Goal: Task Accomplishment & Management: Complete application form

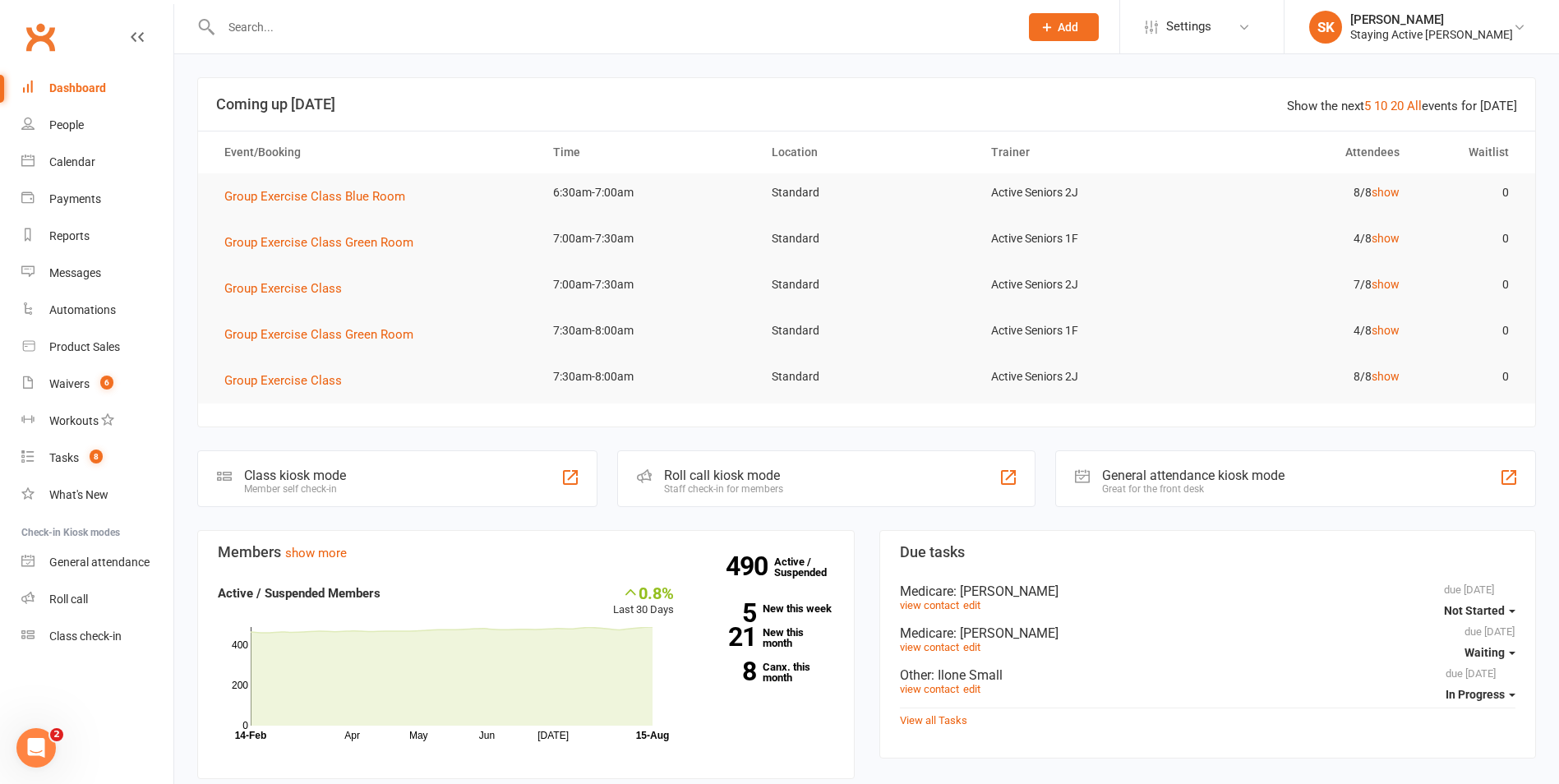
click at [718, 32] on input "text" at bounding box center [612, 27] width 792 height 23
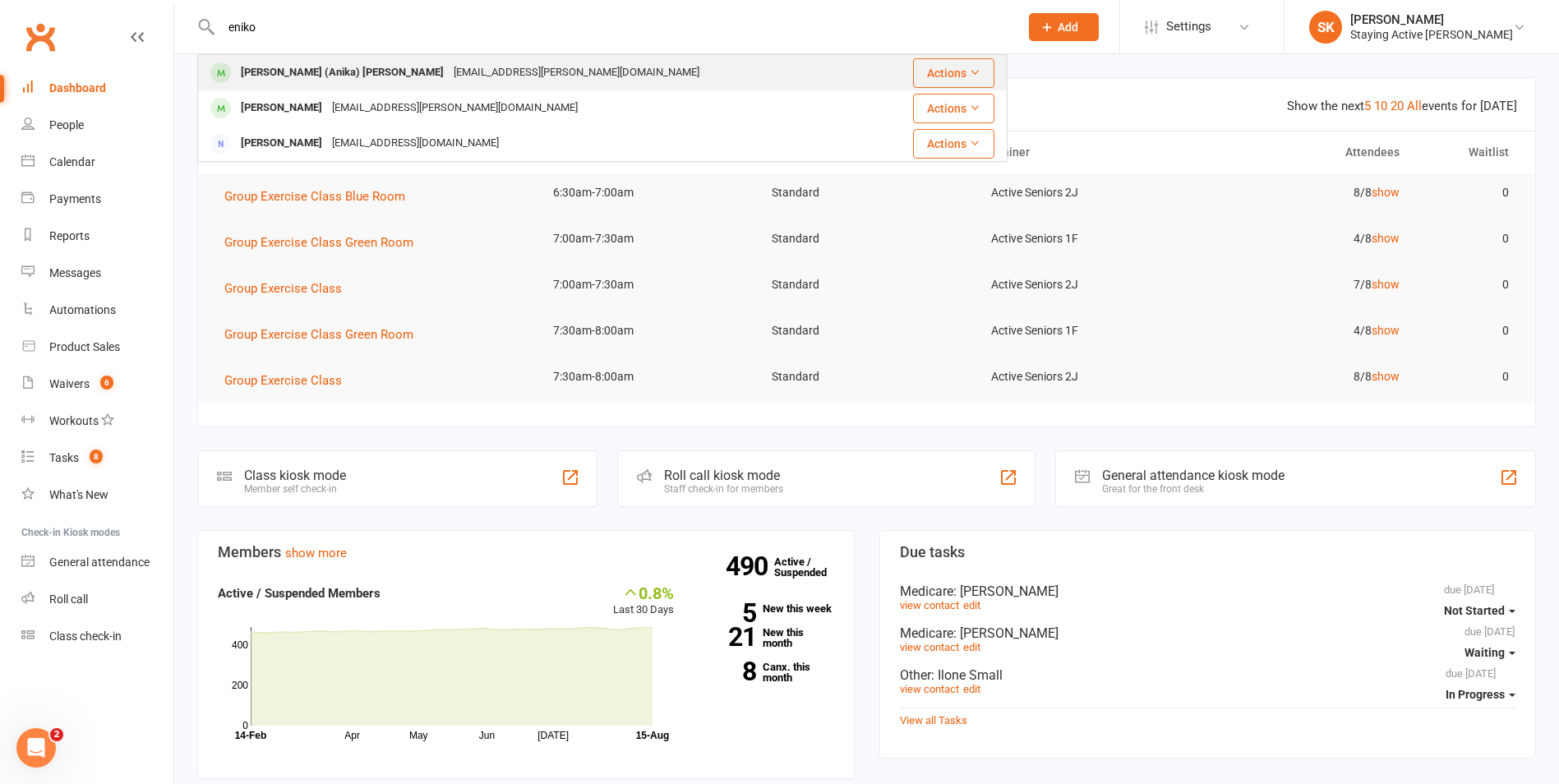
type input "eniko"
click at [308, 80] on div "Eniko (Anika) Sweeting" at bounding box center [343, 72] width 213 height 24
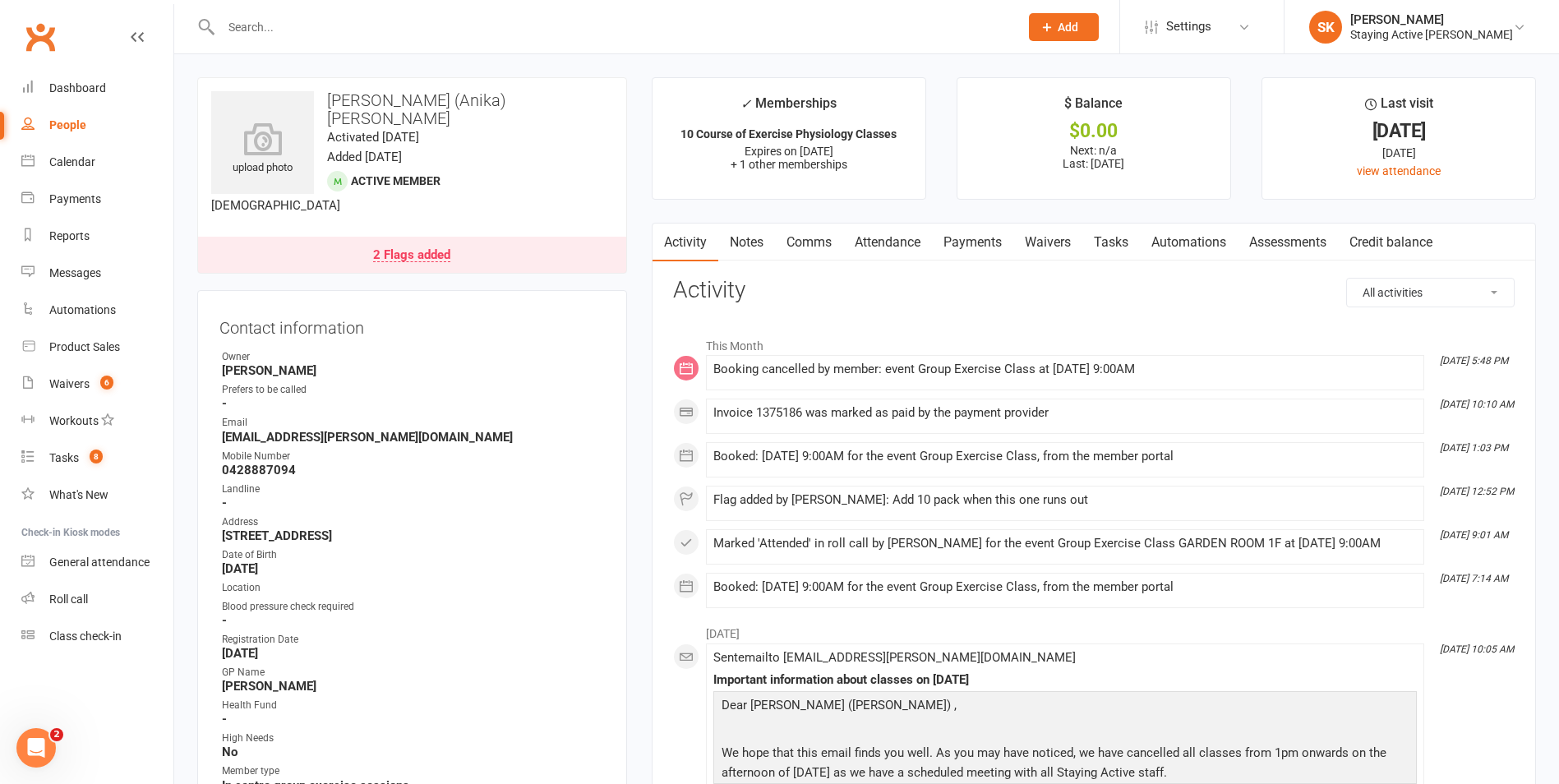
click at [959, 236] on link "Payments" at bounding box center [973, 242] width 81 height 37
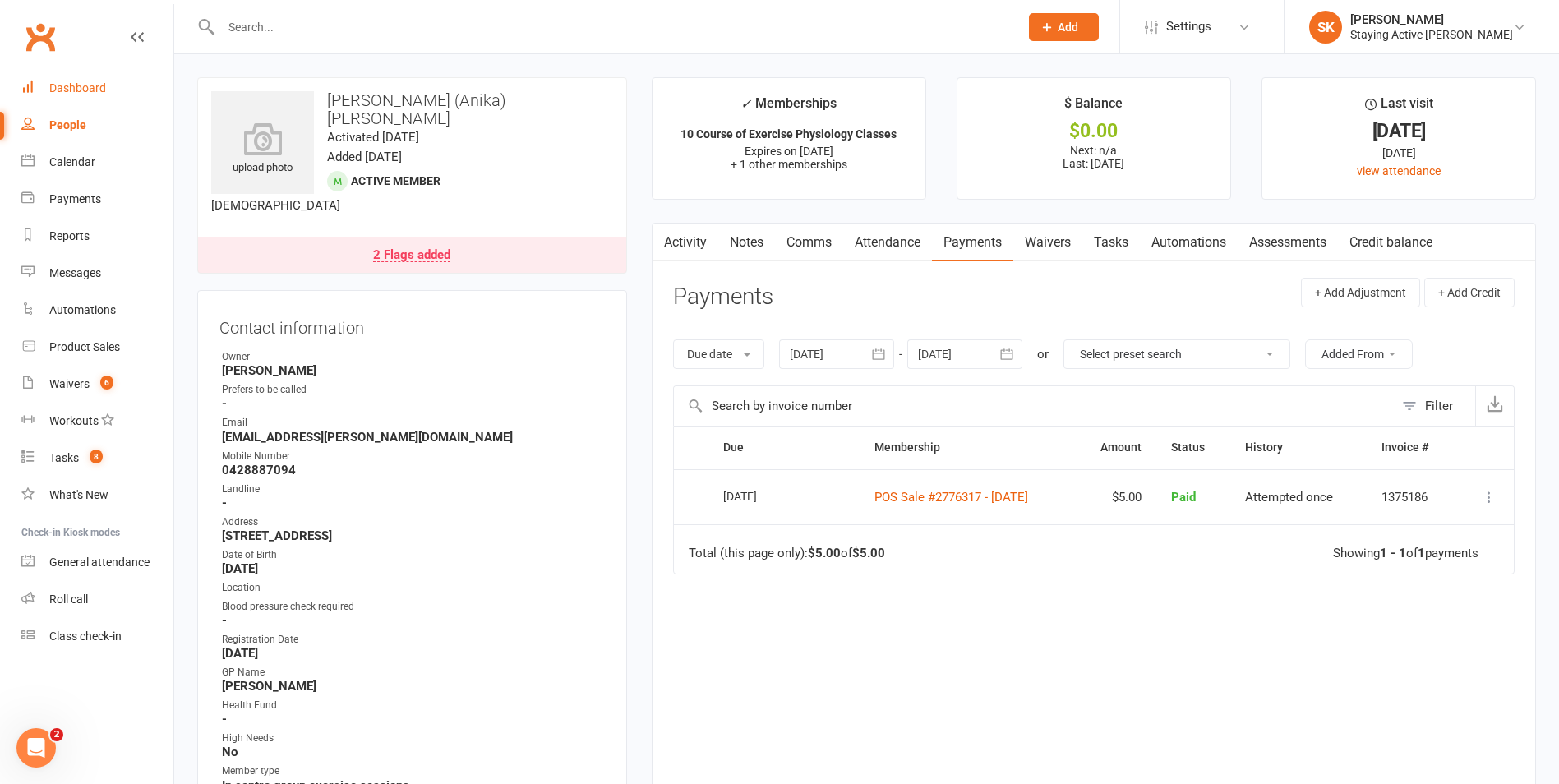
click at [79, 88] on div "Dashboard" at bounding box center [77, 88] width 57 height 13
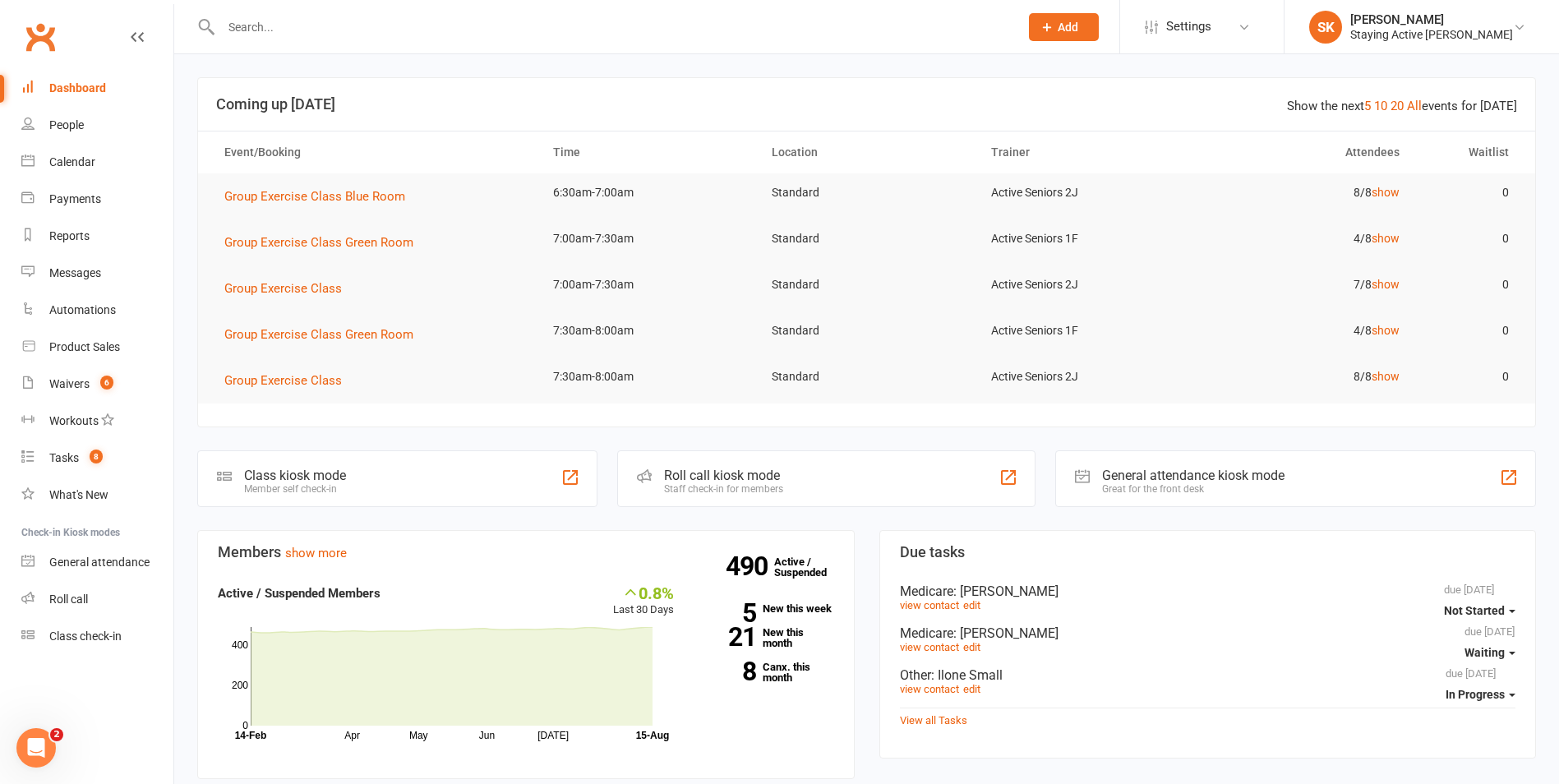
click at [910, 460] on div "Roll call kiosk mode Staff check-in for members" at bounding box center [826, 479] width 417 height 57
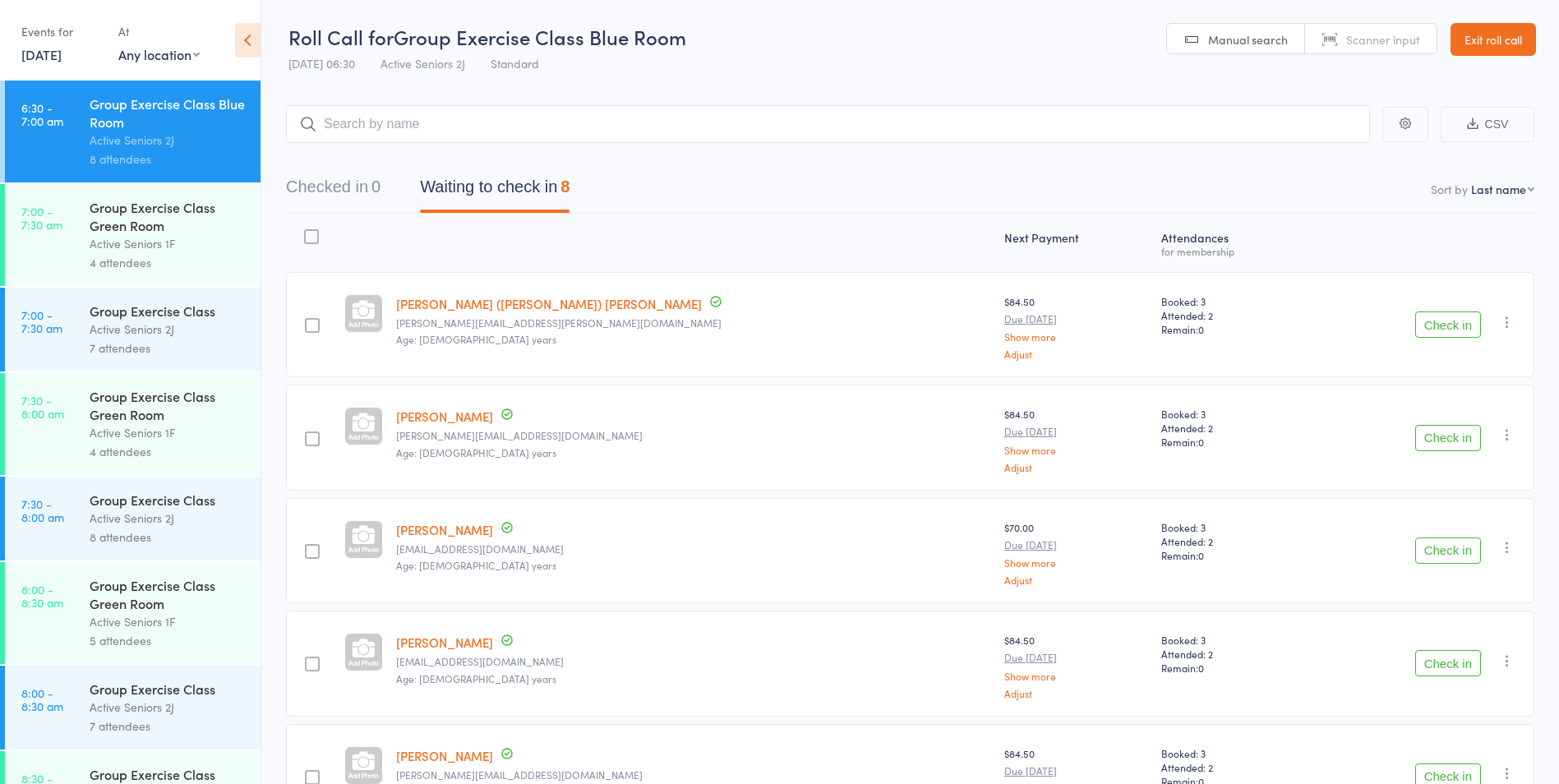
click at [123, 362] on div "Group Exercise Class Active Seniors 2J 7 attendees" at bounding box center [175, 329] width 171 height 84
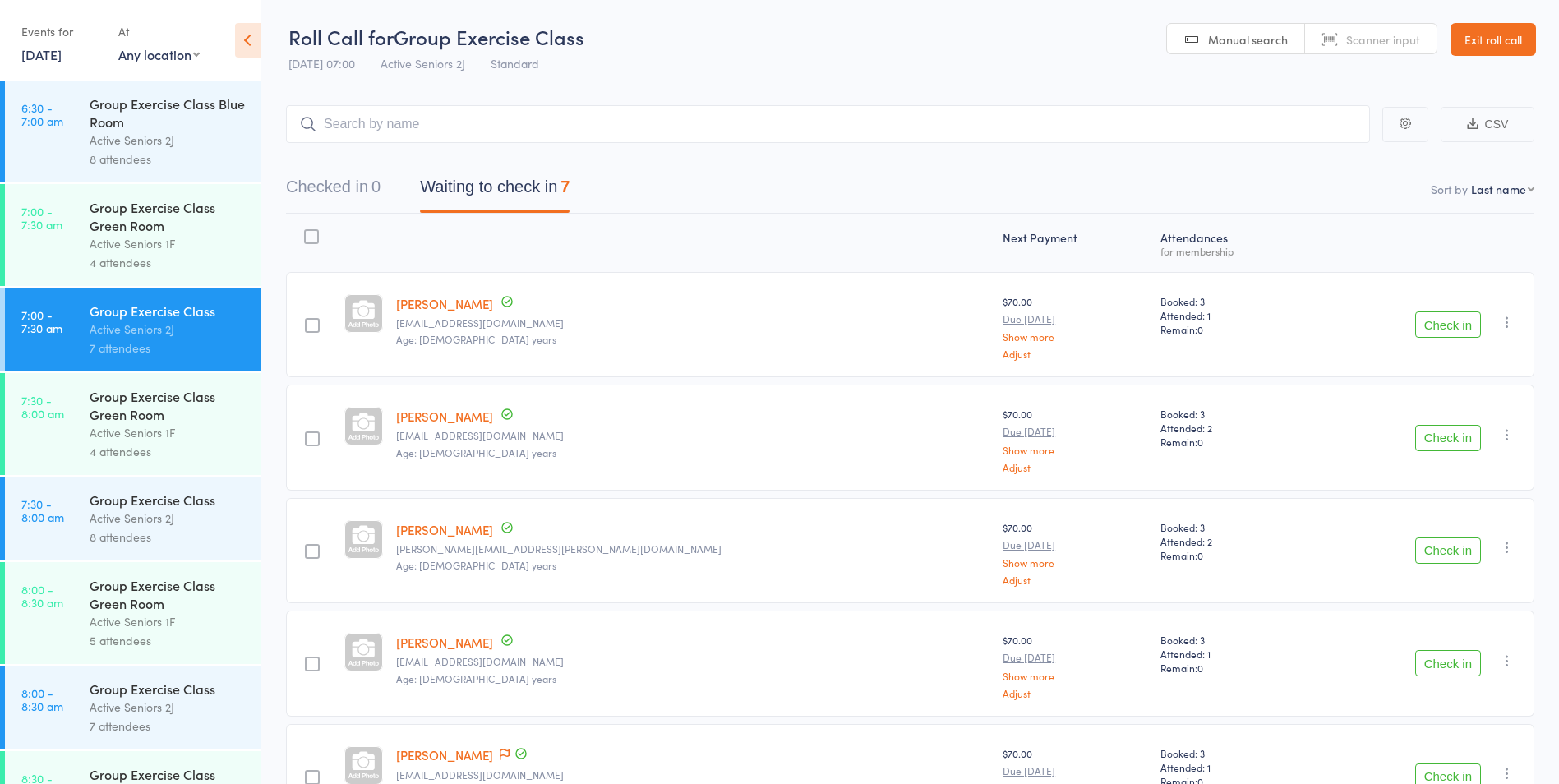
click at [197, 109] on div "Group Exercise Class Blue Room" at bounding box center [168, 112] width 157 height 36
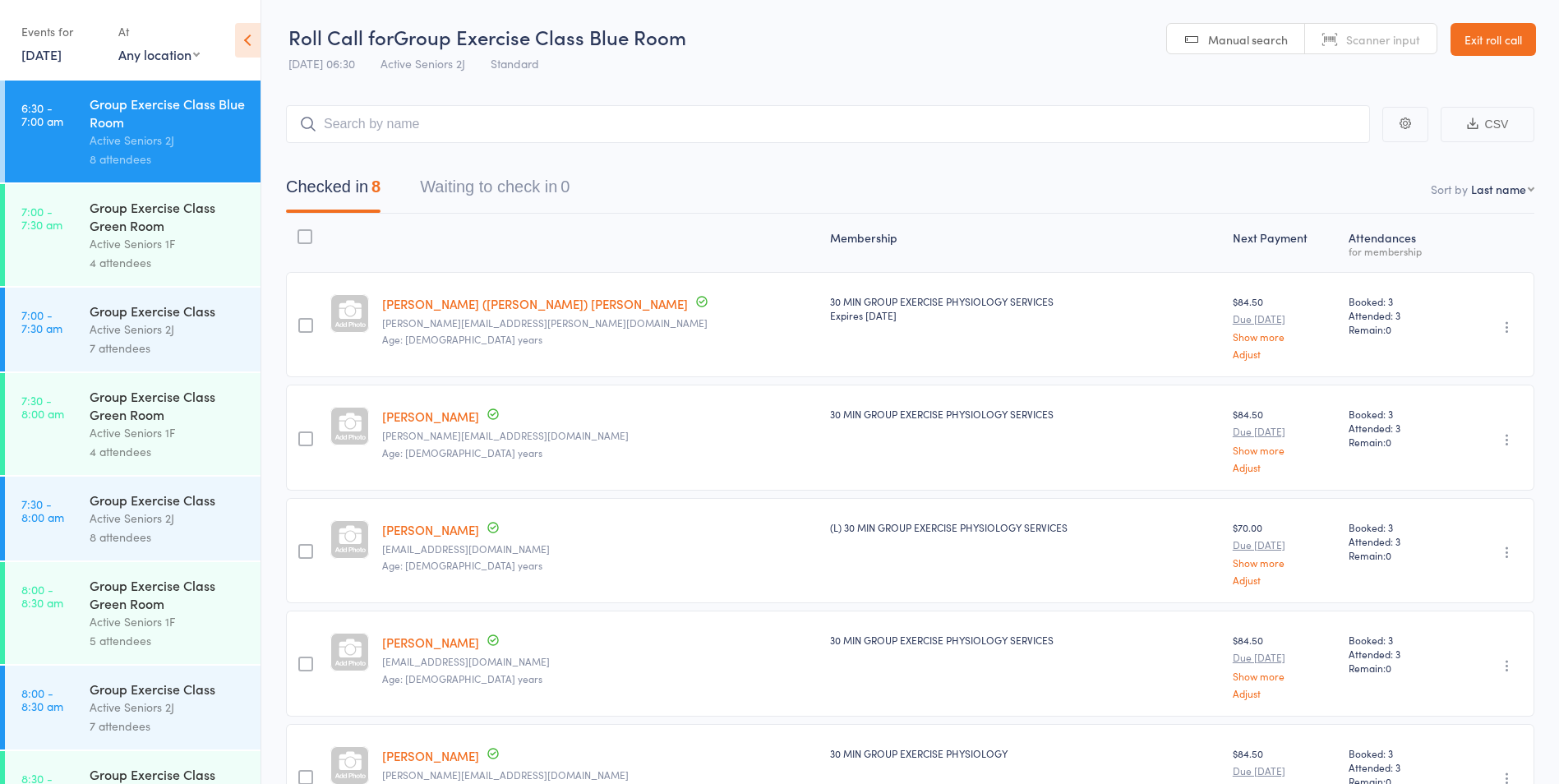
click at [125, 318] on div "Group Exercise Class" at bounding box center [168, 311] width 157 height 18
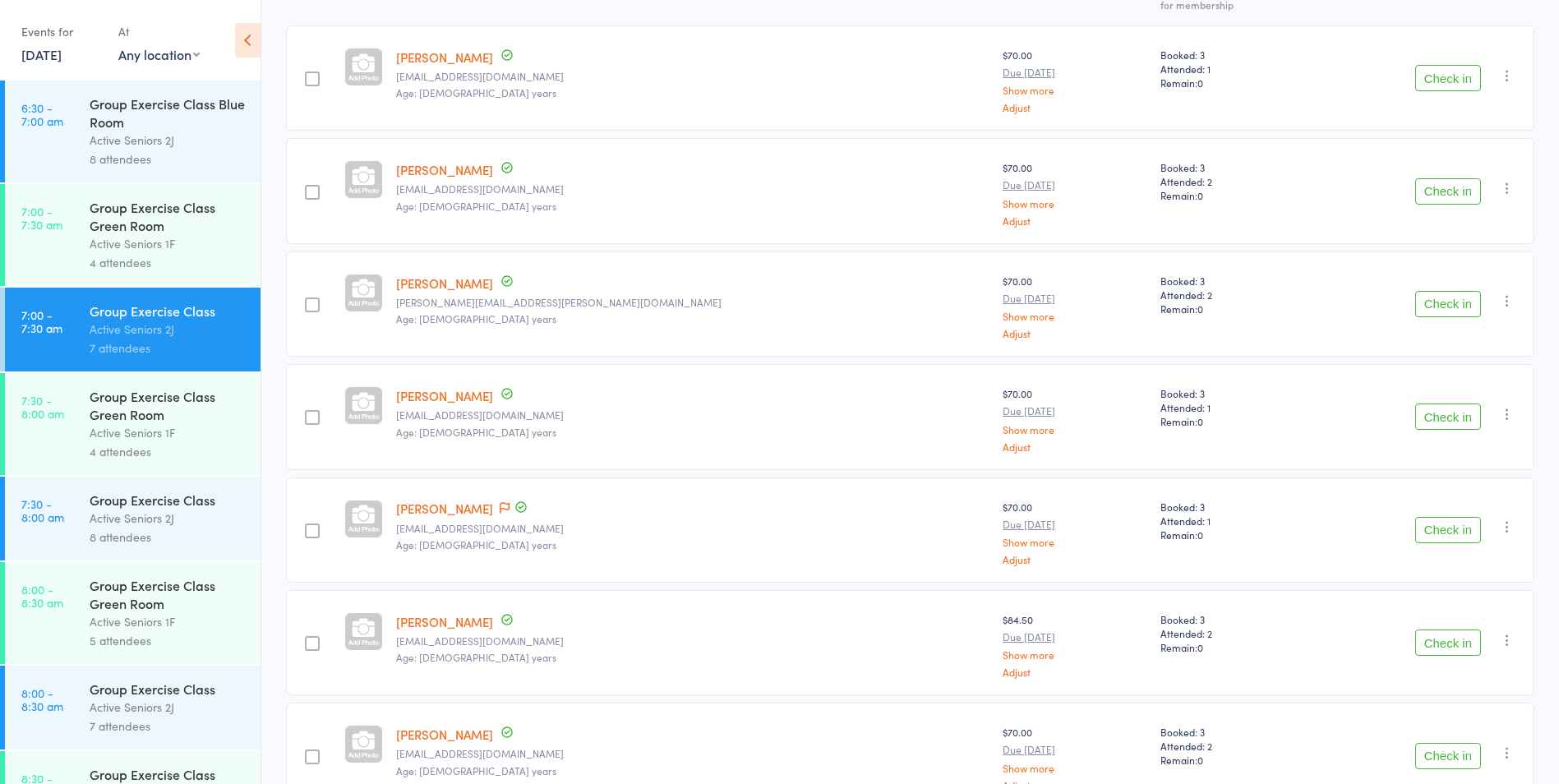
scroll to position [344, 0]
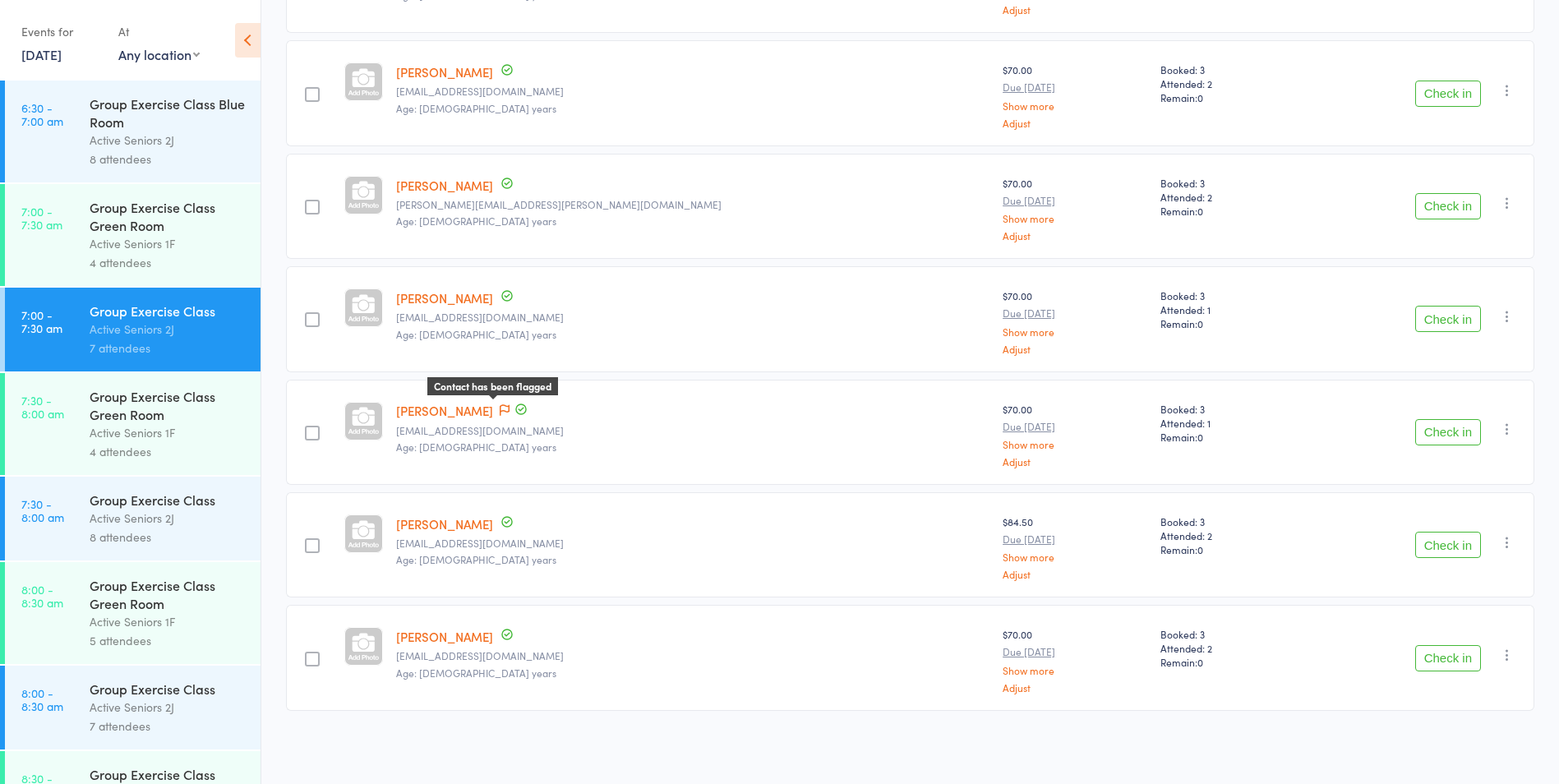
click at [510, 406] on icon at bounding box center [505, 410] width 10 height 12
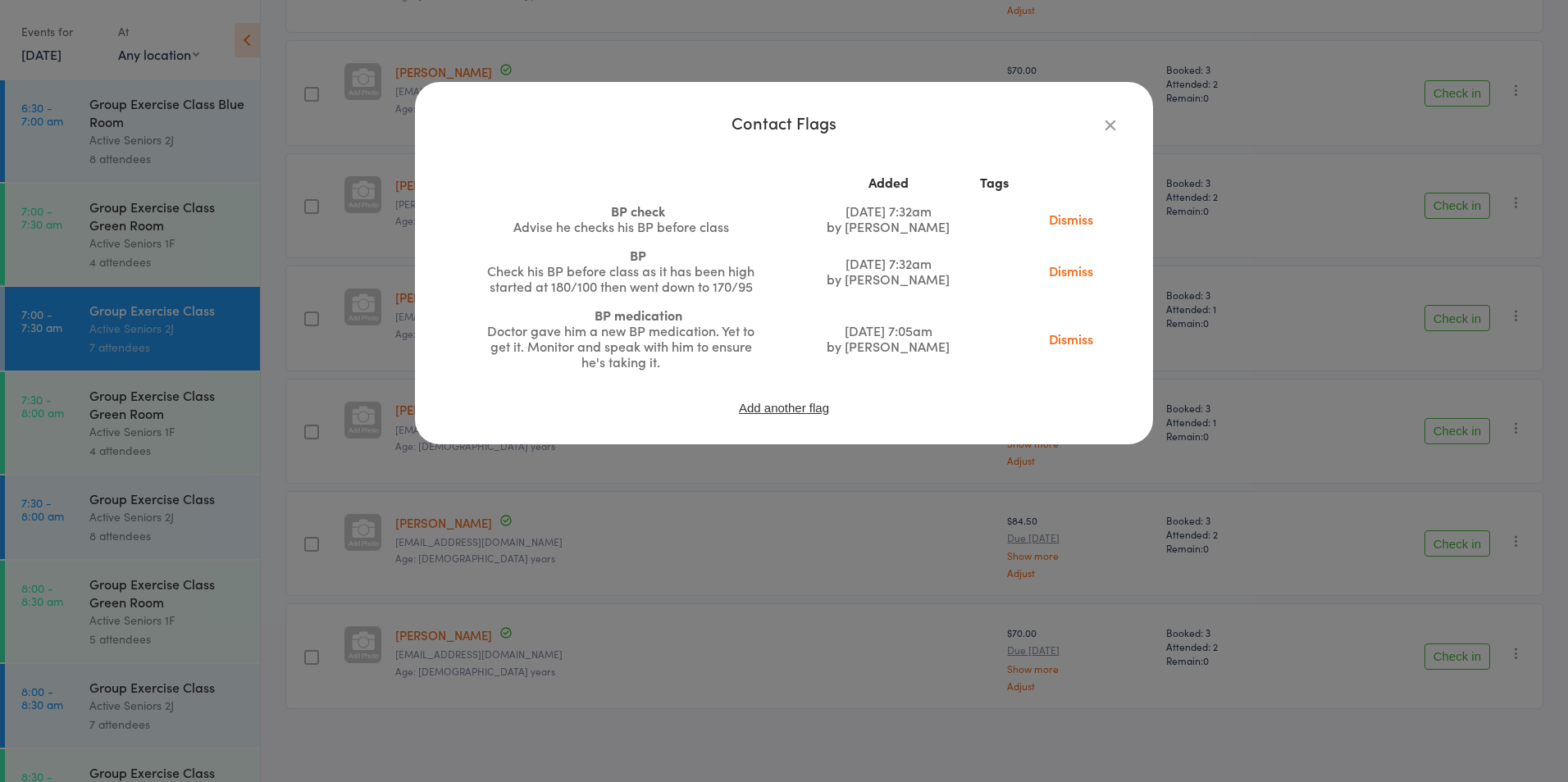
click at [660, 517] on div "Contact Flags Added Tags BP check Advise he checks his BP before class Mar 21, …" at bounding box center [784, 391] width 1568 height 782
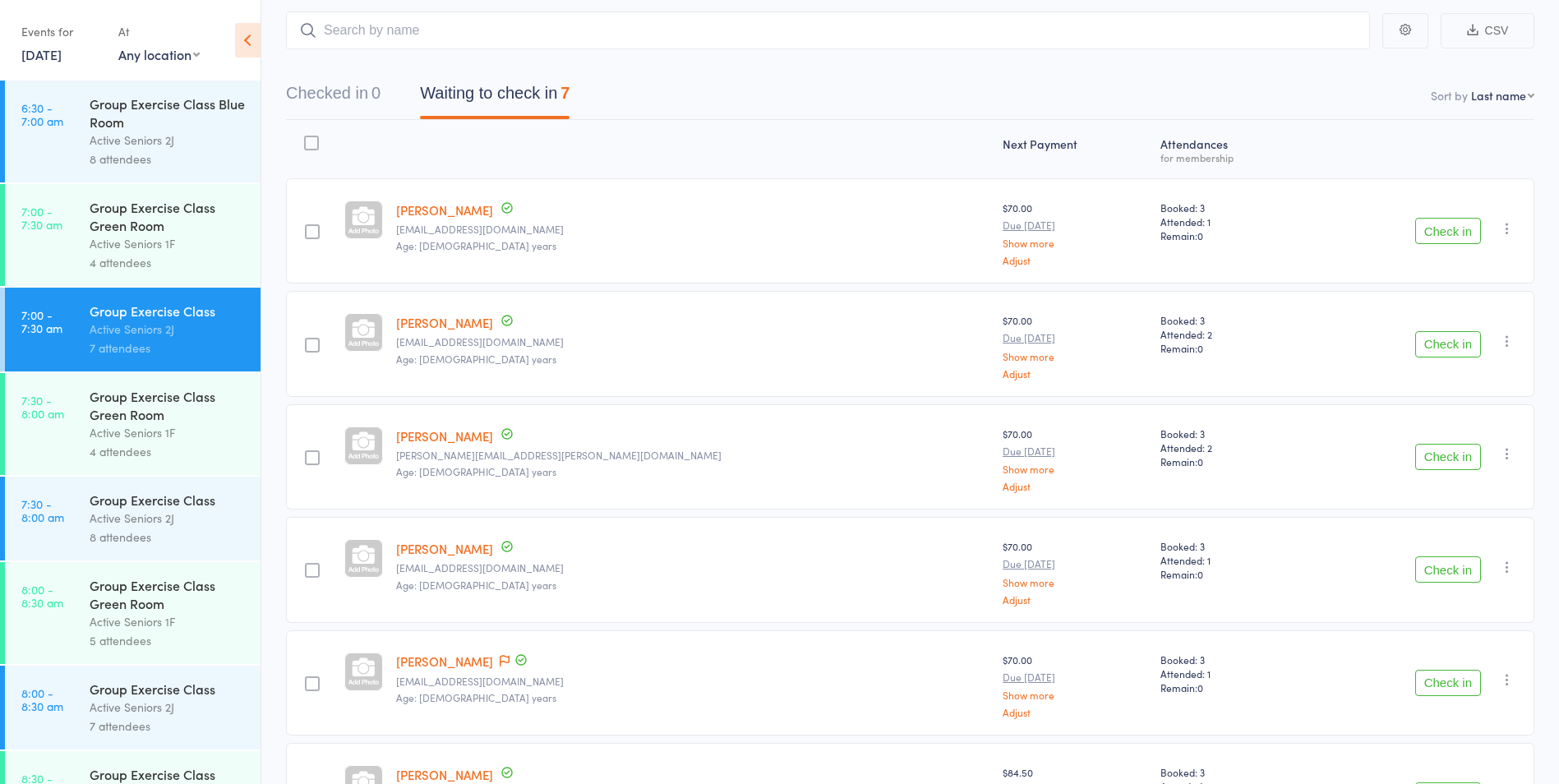
scroll to position [0, 0]
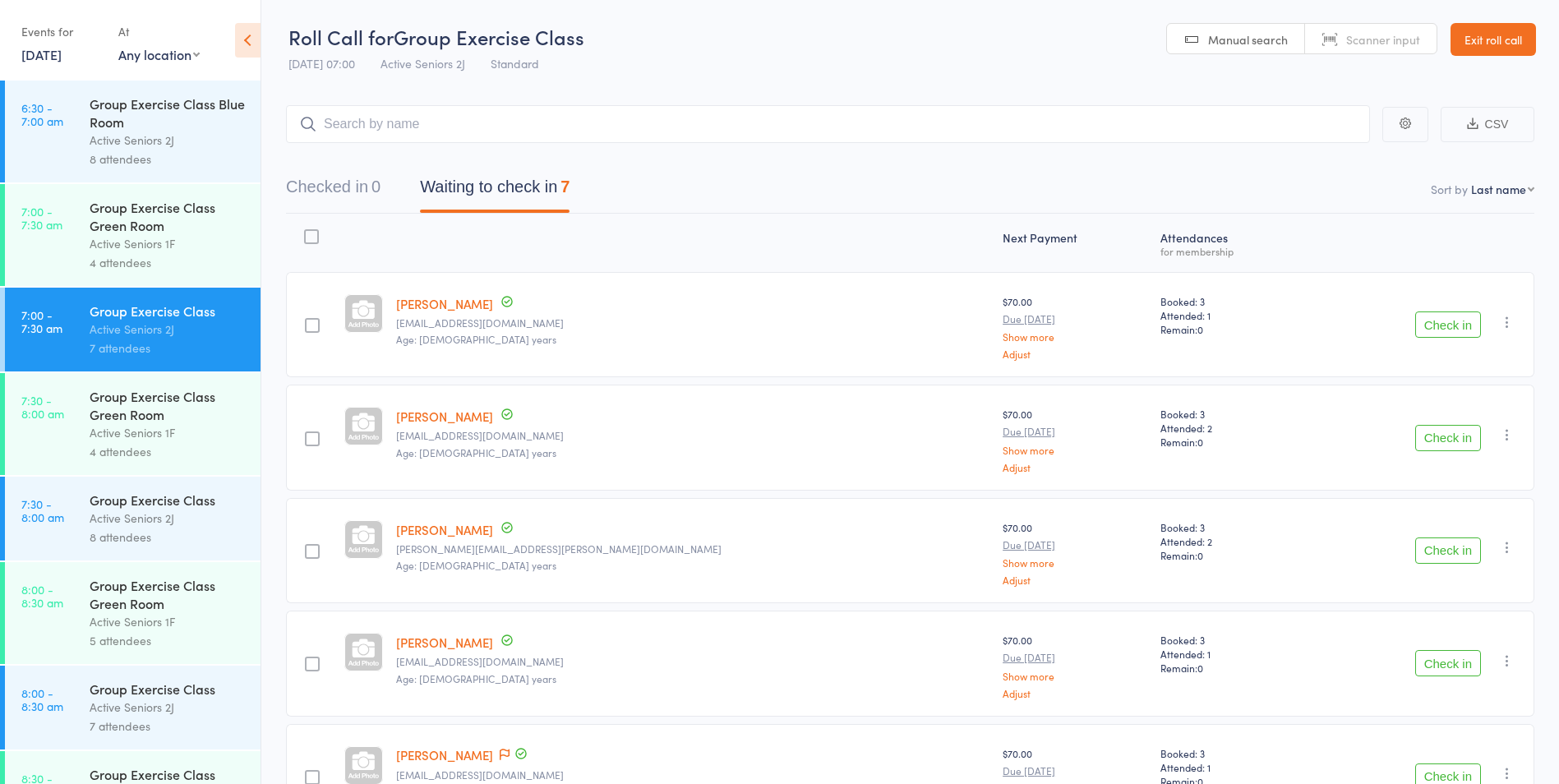
drag, startPoint x: 1514, startPoint y: 33, endPoint x: 1438, endPoint y: 61, distance: 81.0
click at [1514, 33] on link "Exit roll call" at bounding box center [1492, 40] width 86 height 33
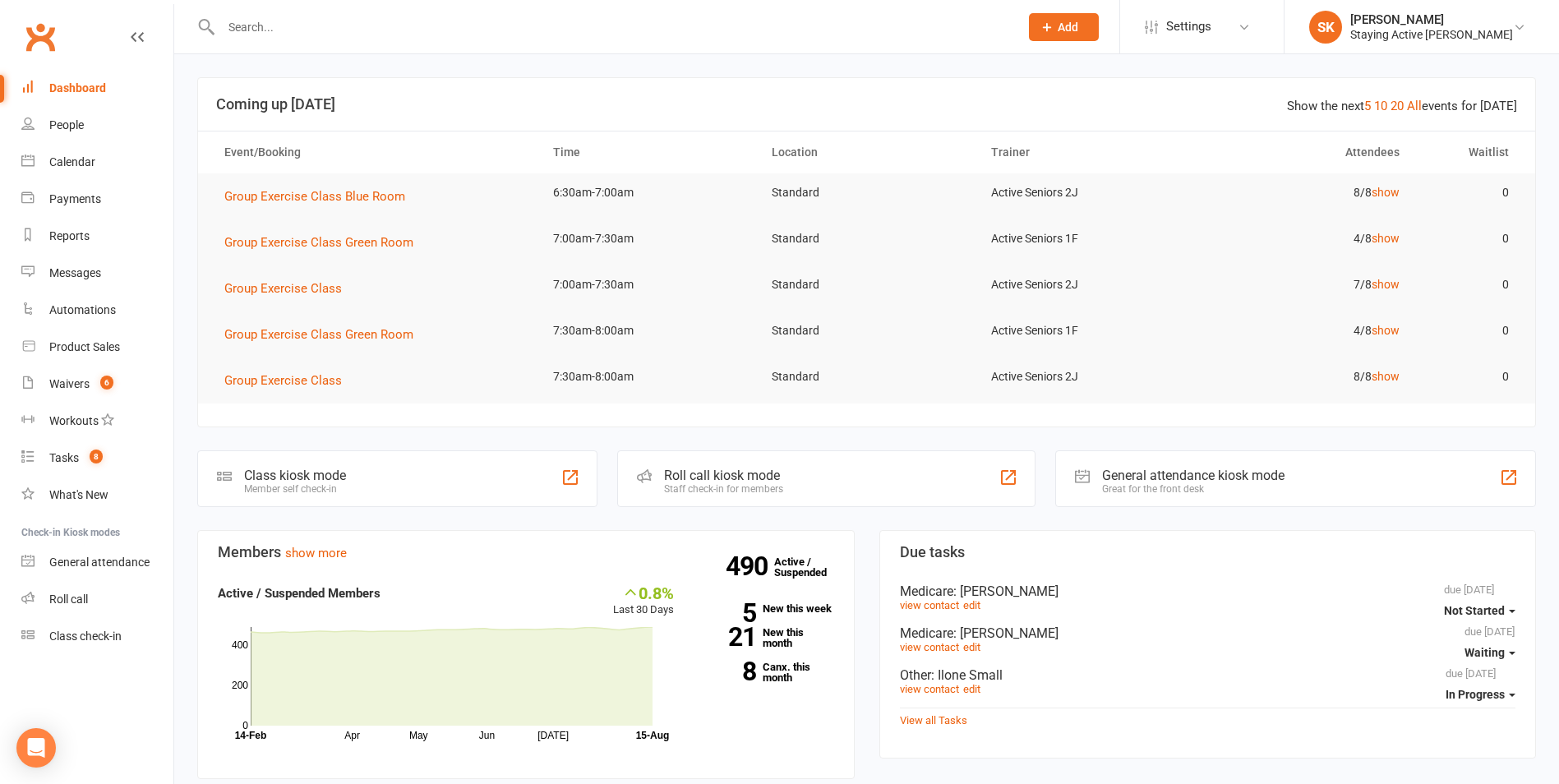
click at [775, 24] on input "text" at bounding box center [612, 27] width 792 height 23
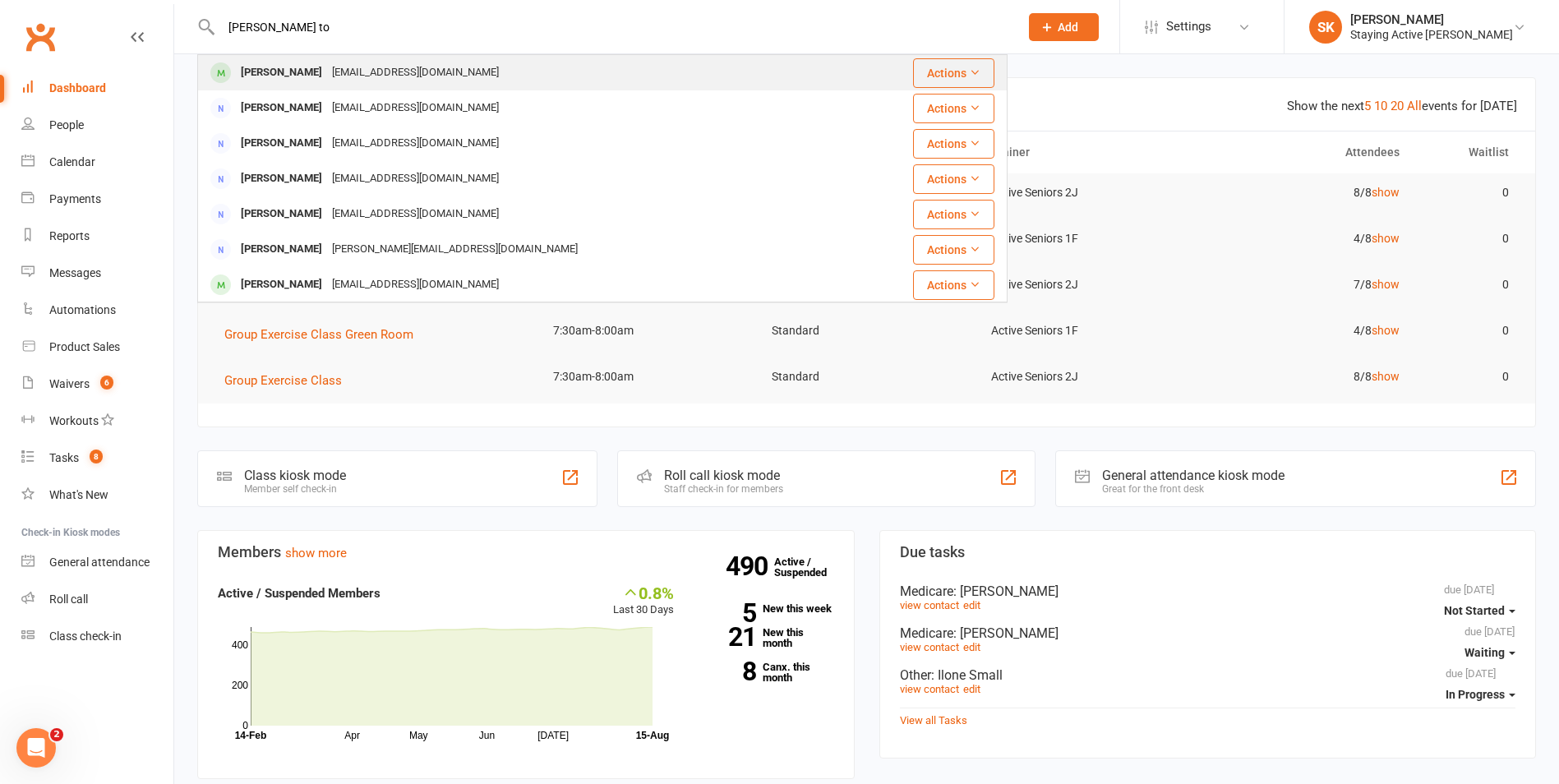
type input "steven to"
click at [544, 67] on div "Steven To sunnyto888@gmail.com" at bounding box center [535, 72] width 672 height 34
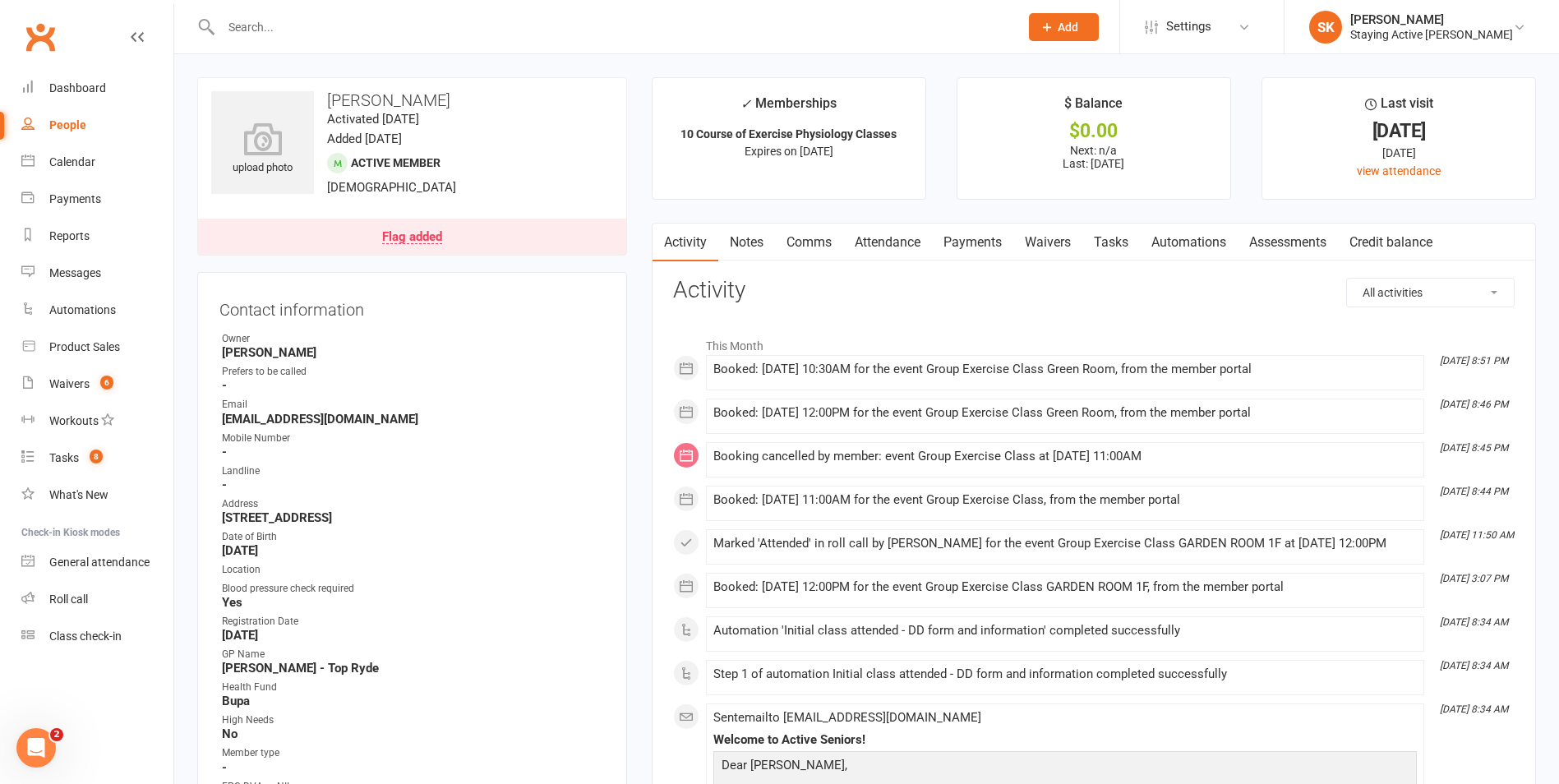
click at [898, 242] on link "Attendance" at bounding box center [887, 242] width 89 height 37
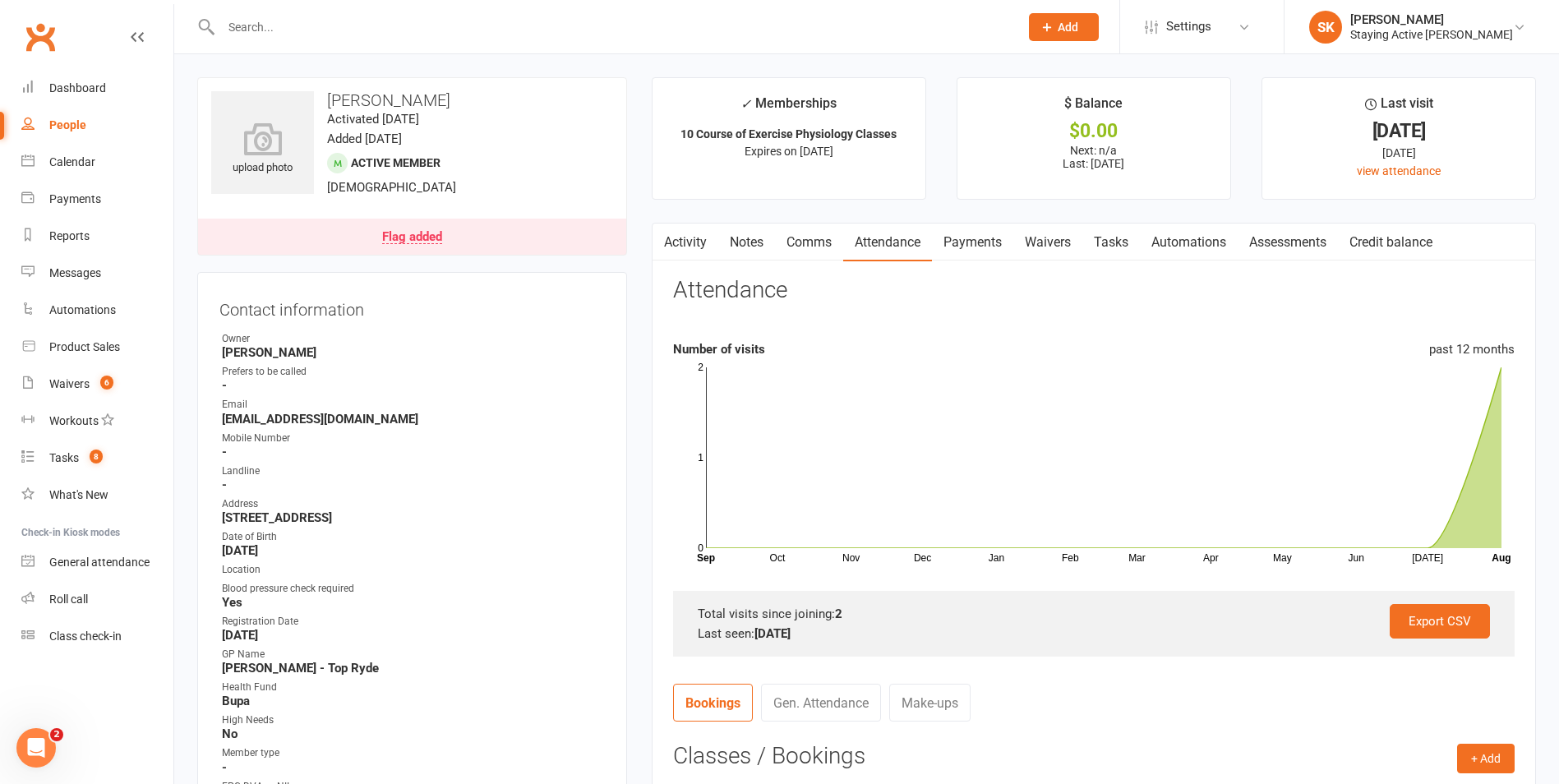
click at [414, 244] on link "Flag added" at bounding box center [412, 236] width 428 height 36
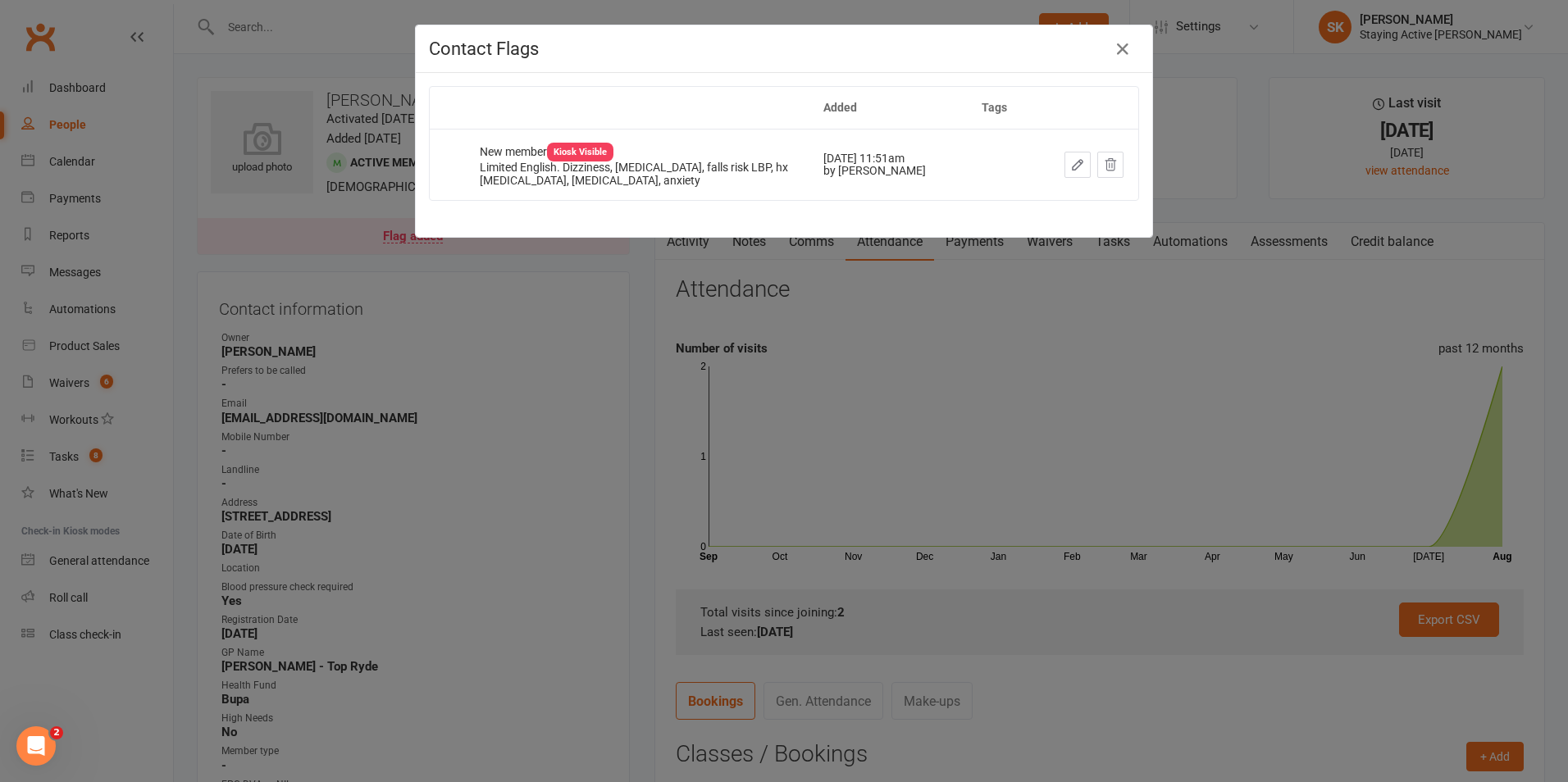
click at [792, 306] on div "Contact Flags Added Tags New member Kiosk Visible Limited English. Dizziness, l…" at bounding box center [784, 391] width 1568 height 782
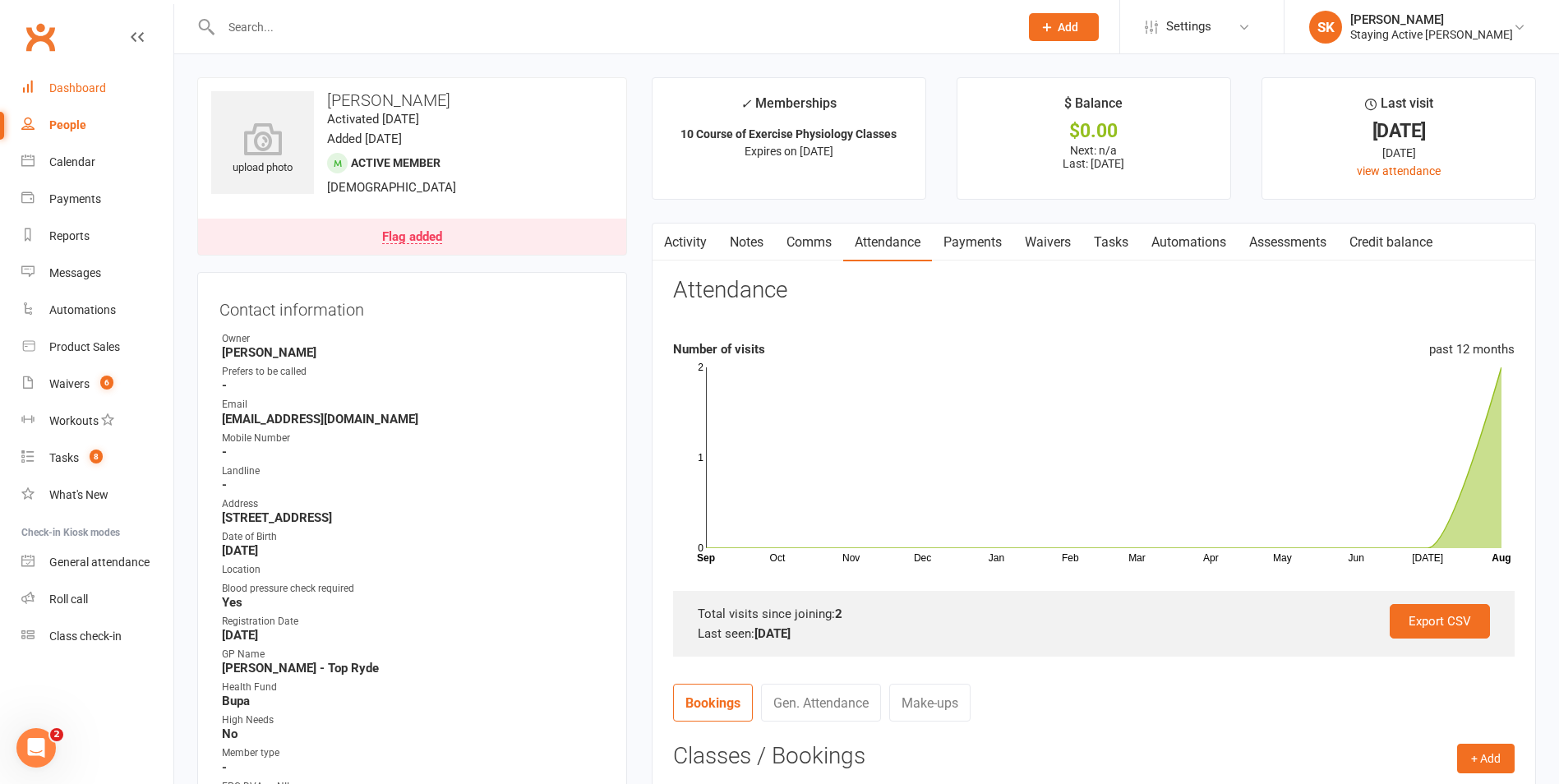
click at [72, 91] on div "Dashboard" at bounding box center [77, 88] width 57 height 13
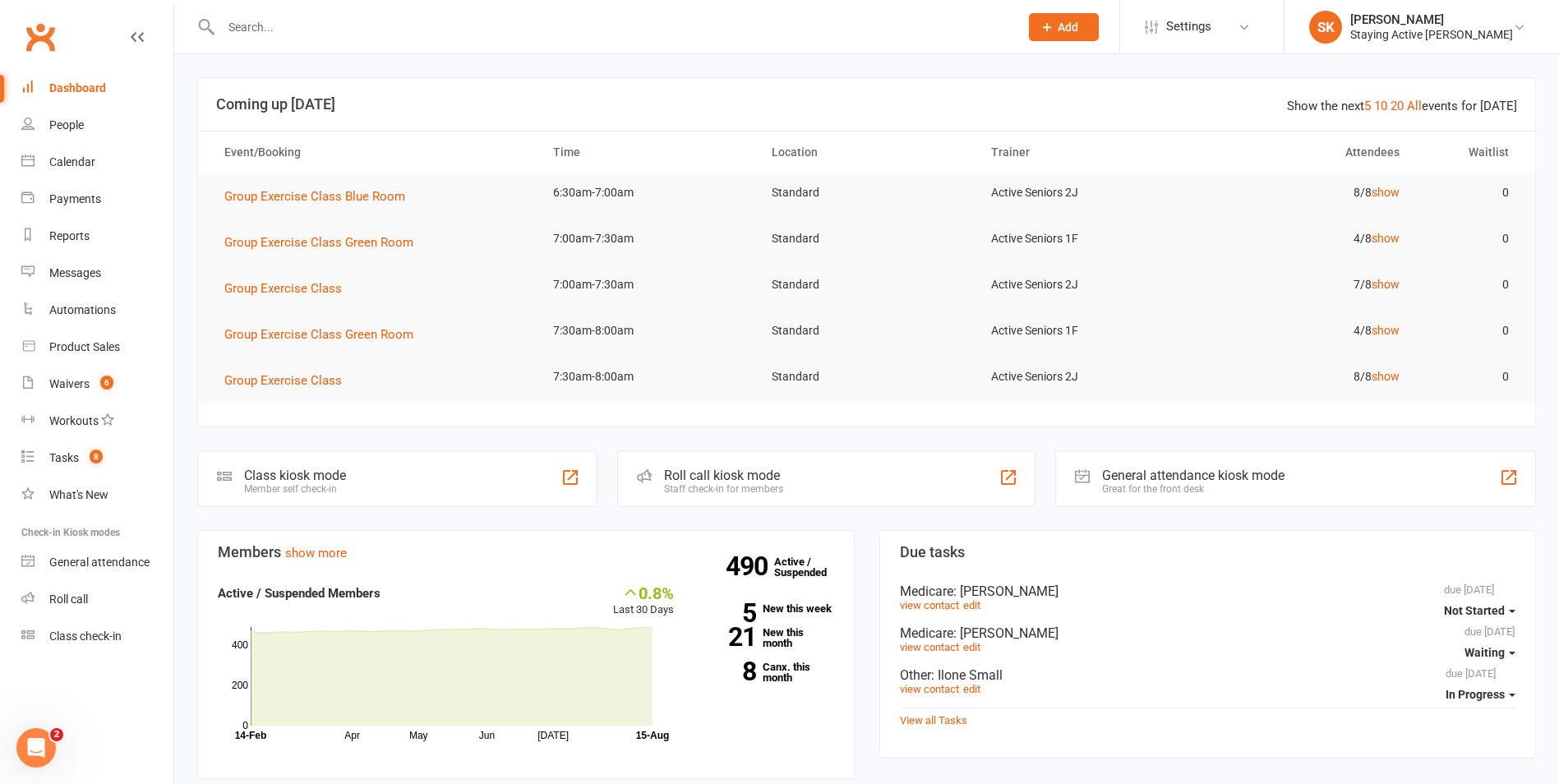
click at [849, 477] on div "Roll call kiosk mode Staff check-in for members" at bounding box center [826, 479] width 417 height 57
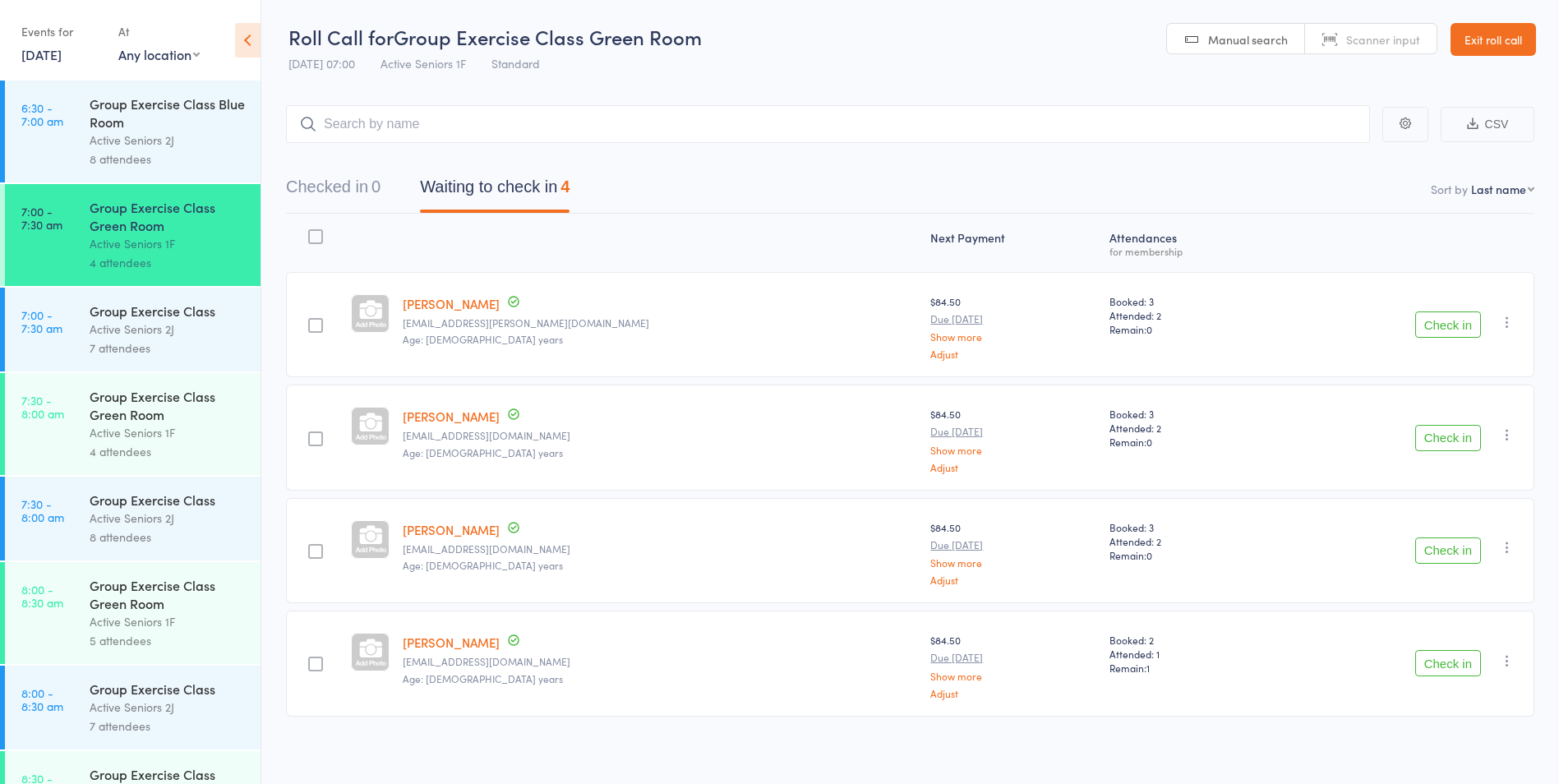
click at [180, 324] on div "Active Seniors 2J" at bounding box center [168, 328] width 157 height 19
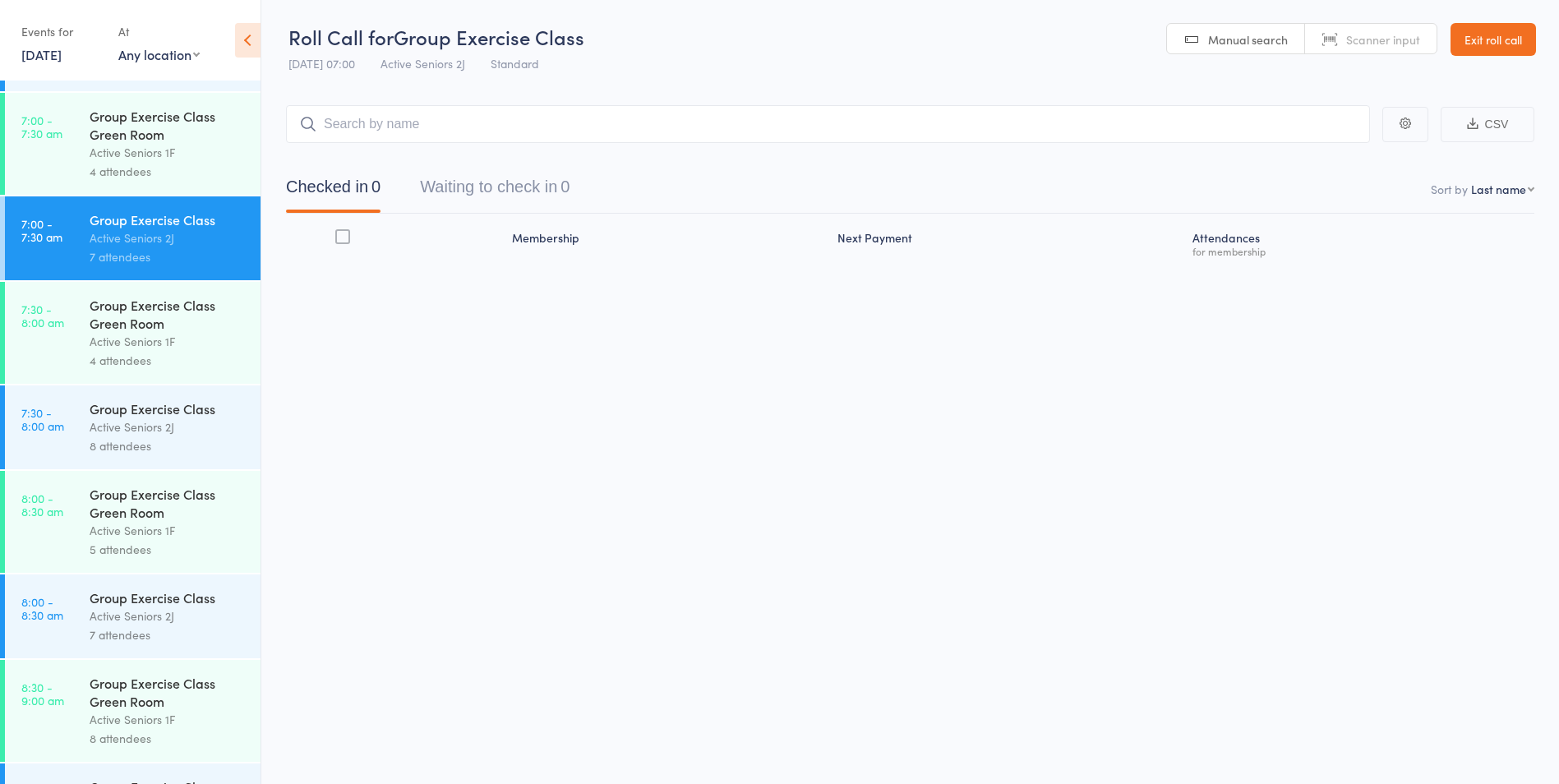
scroll to position [328, 0]
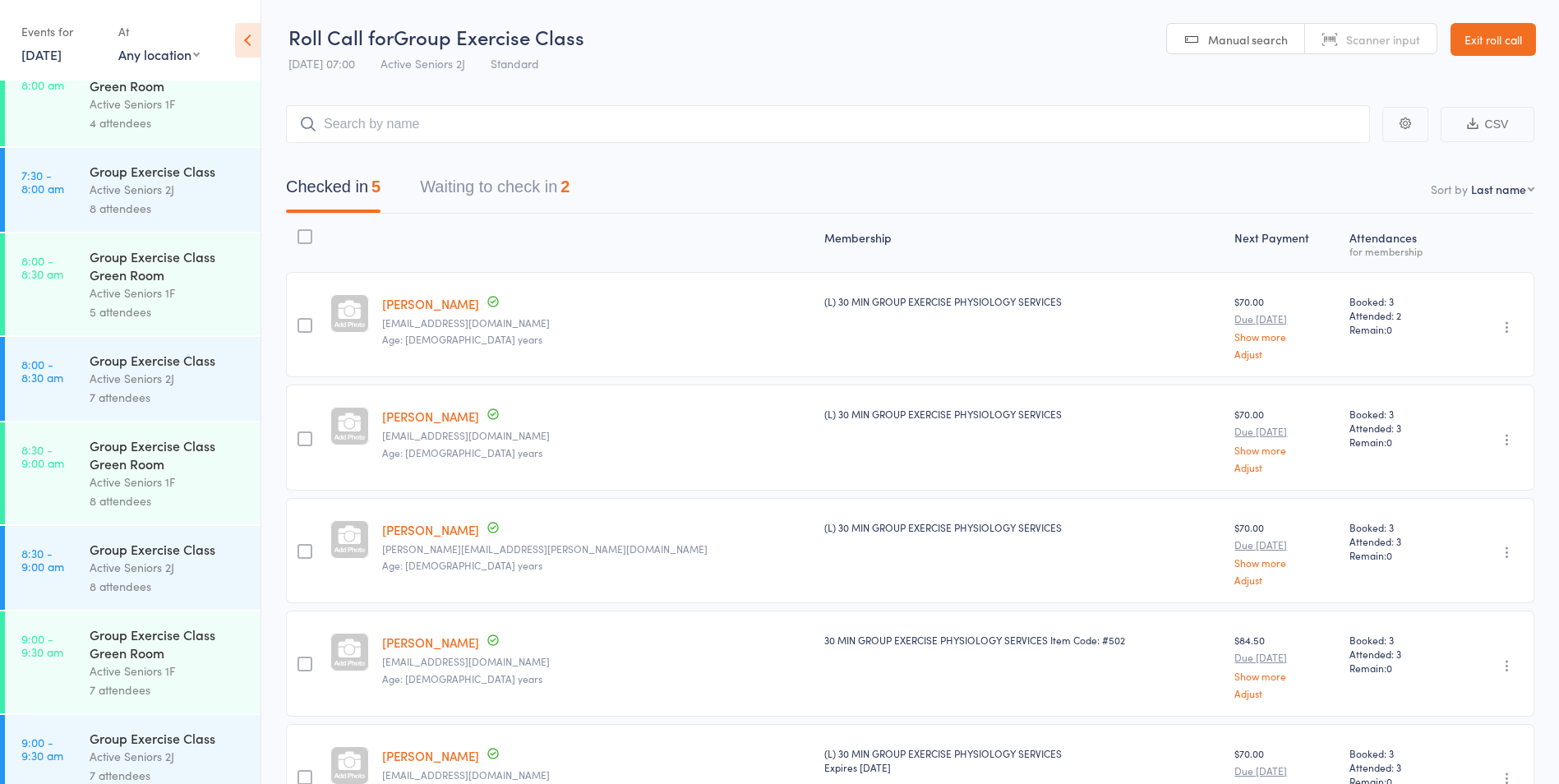
click at [550, 175] on button "Waiting to check in 2" at bounding box center [495, 191] width 150 height 43
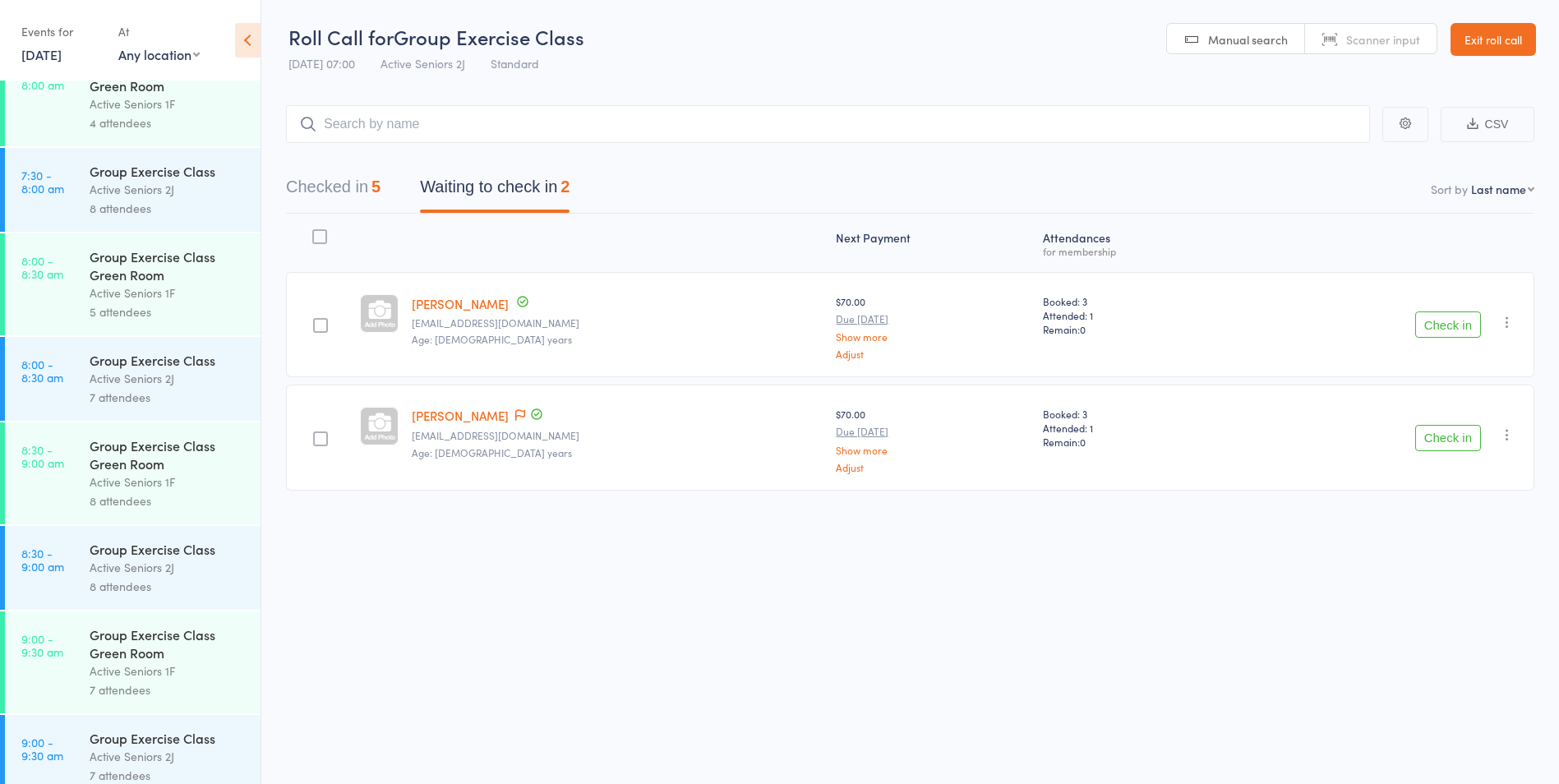
click at [1446, 322] on button "Check in" at bounding box center [1448, 325] width 66 height 27
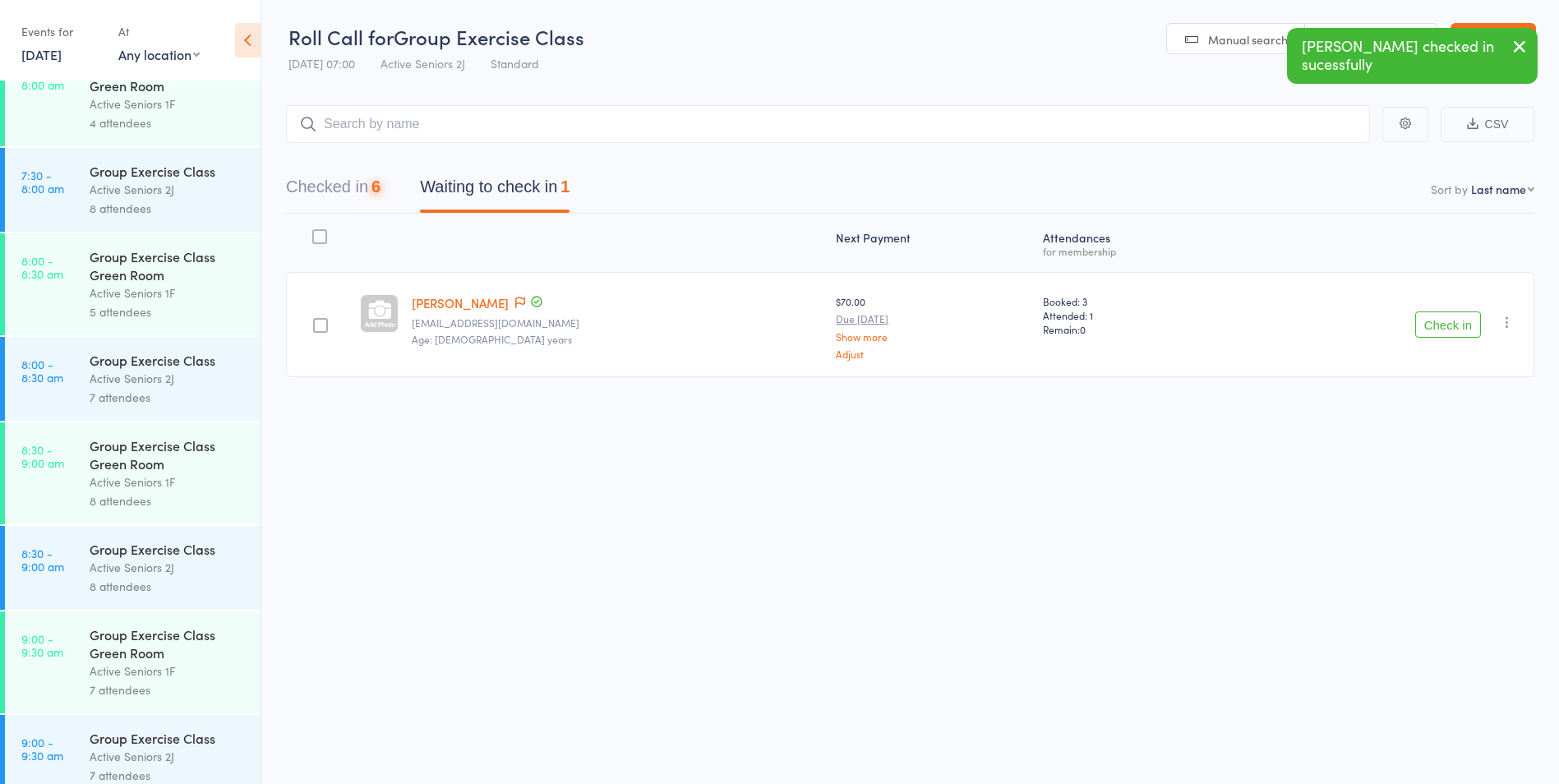
click at [1446, 322] on button "Check in" at bounding box center [1448, 325] width 66 height 27
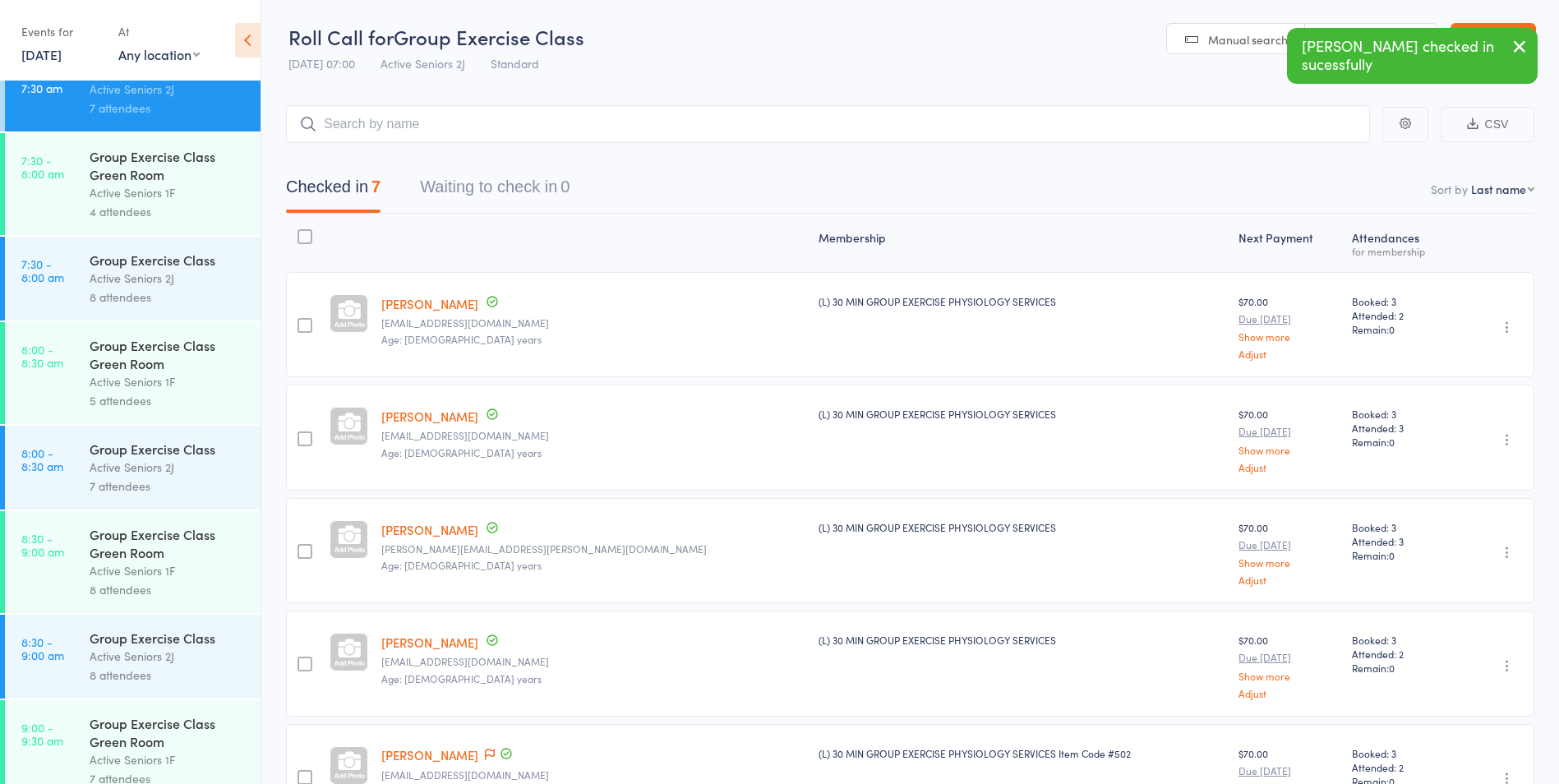
scroll to position [82, 0]
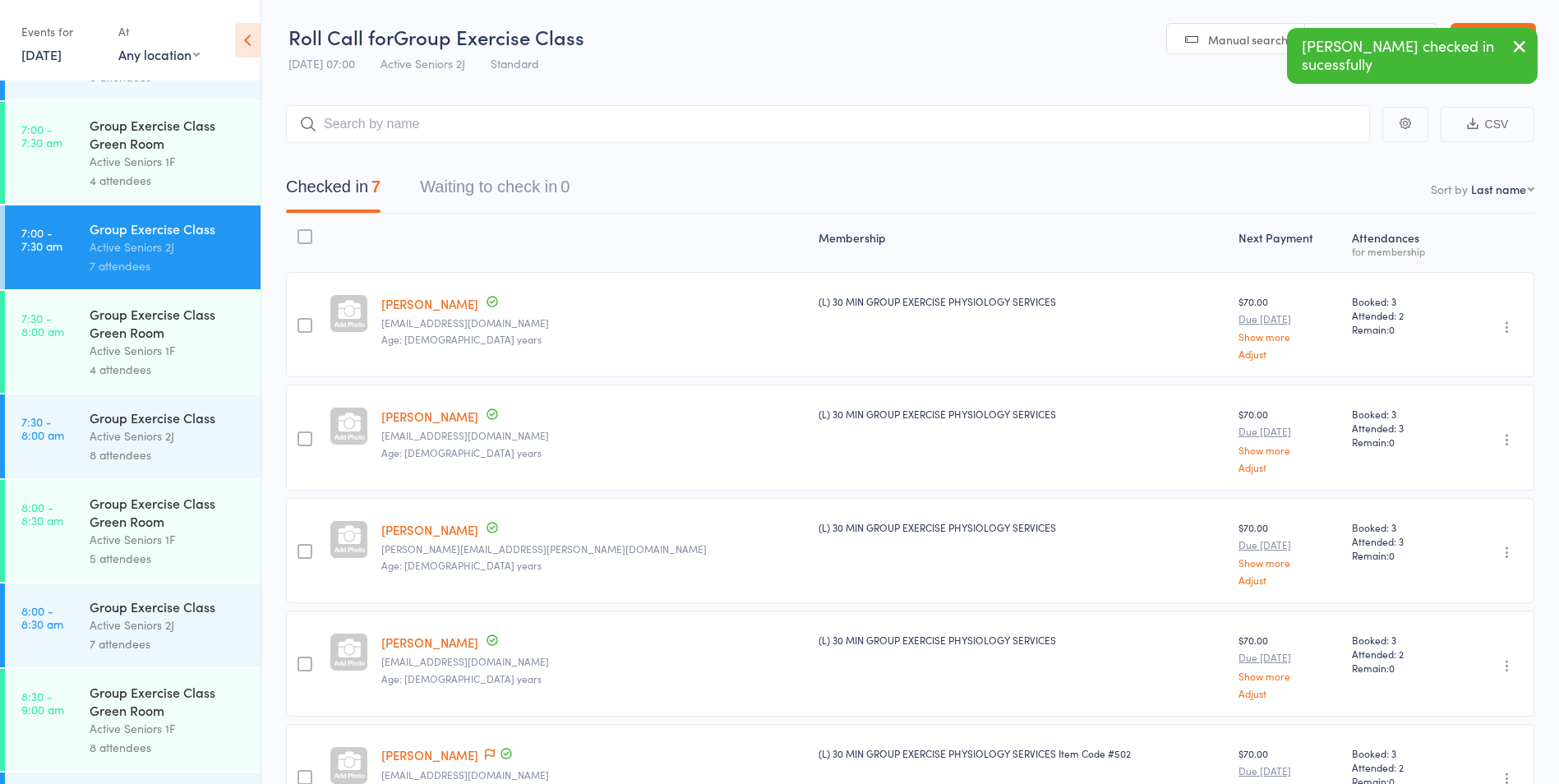
click at [146, 454] on div "8 attendees" at bounding box center [168, 455] width 157 height 19
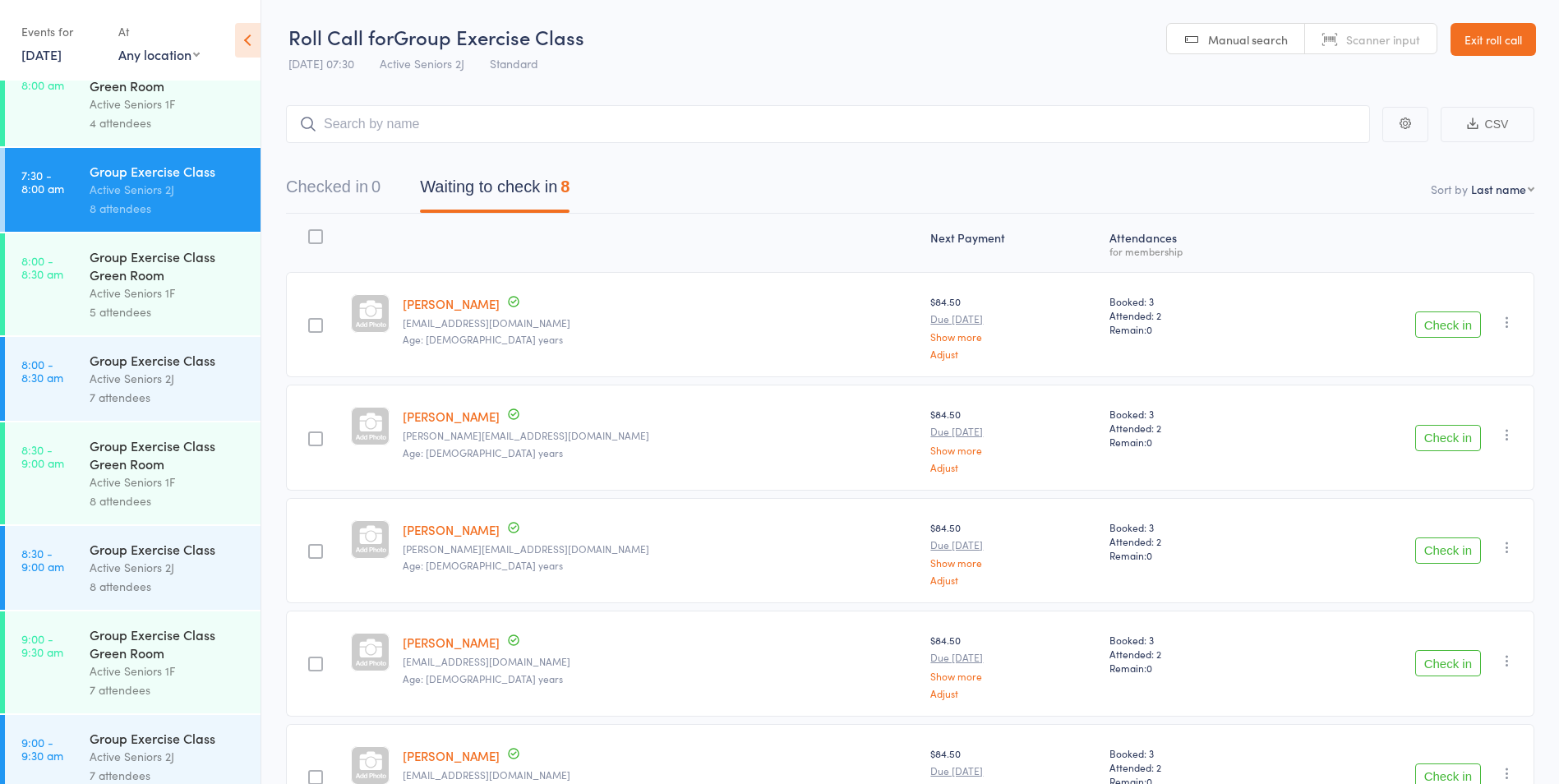
drag, startPoint x: 1504, startPoint y: 32, endPoint x: 1502, endPoint y: 61, distance: 29.1
click at [1504, 32] on link "Exit roll call" at bounding box center [1492, 40] width 86 height 33
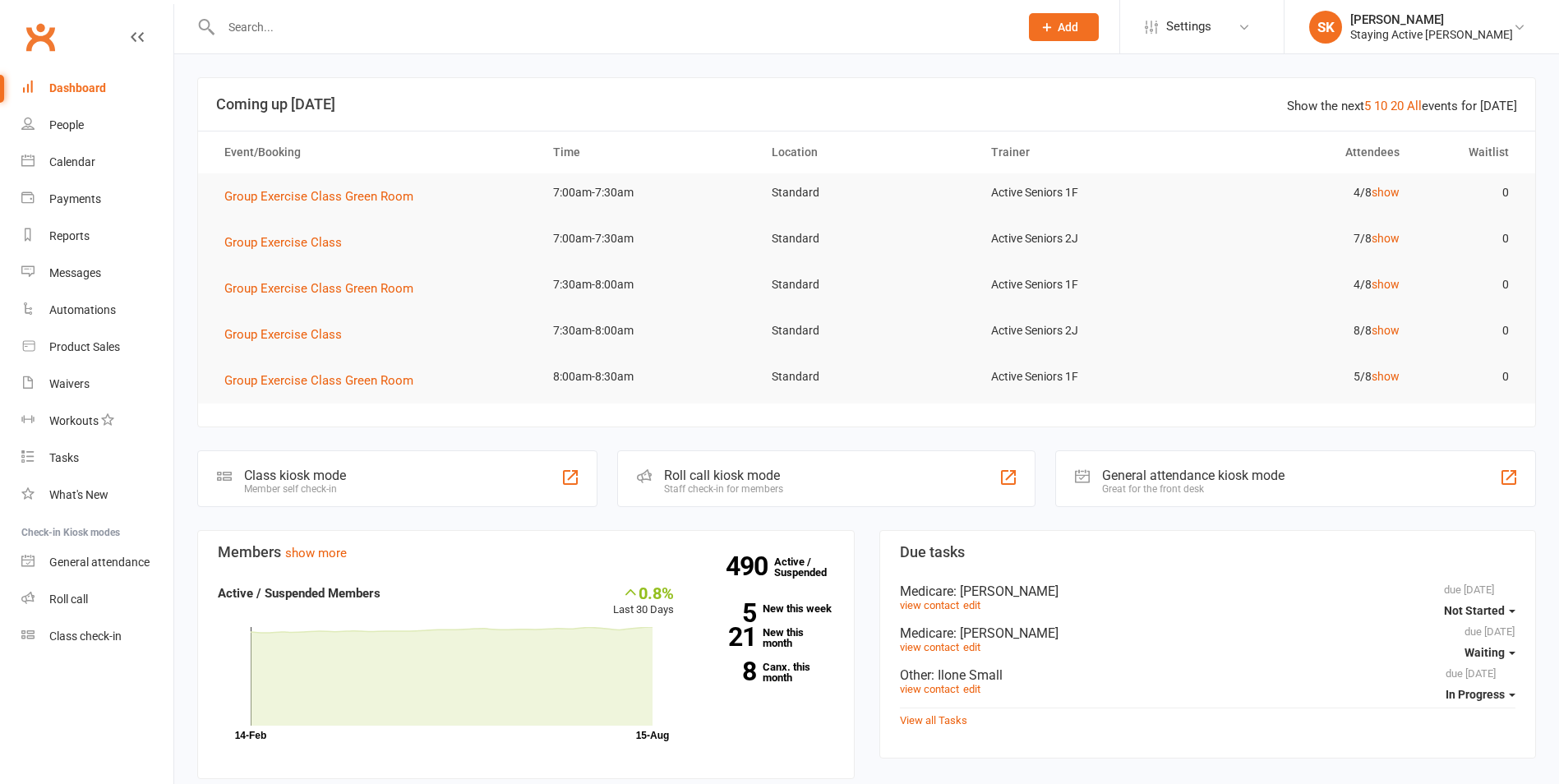
click at [490, 34] on input "text" at bounding box center [612, 27] width 792 height 23
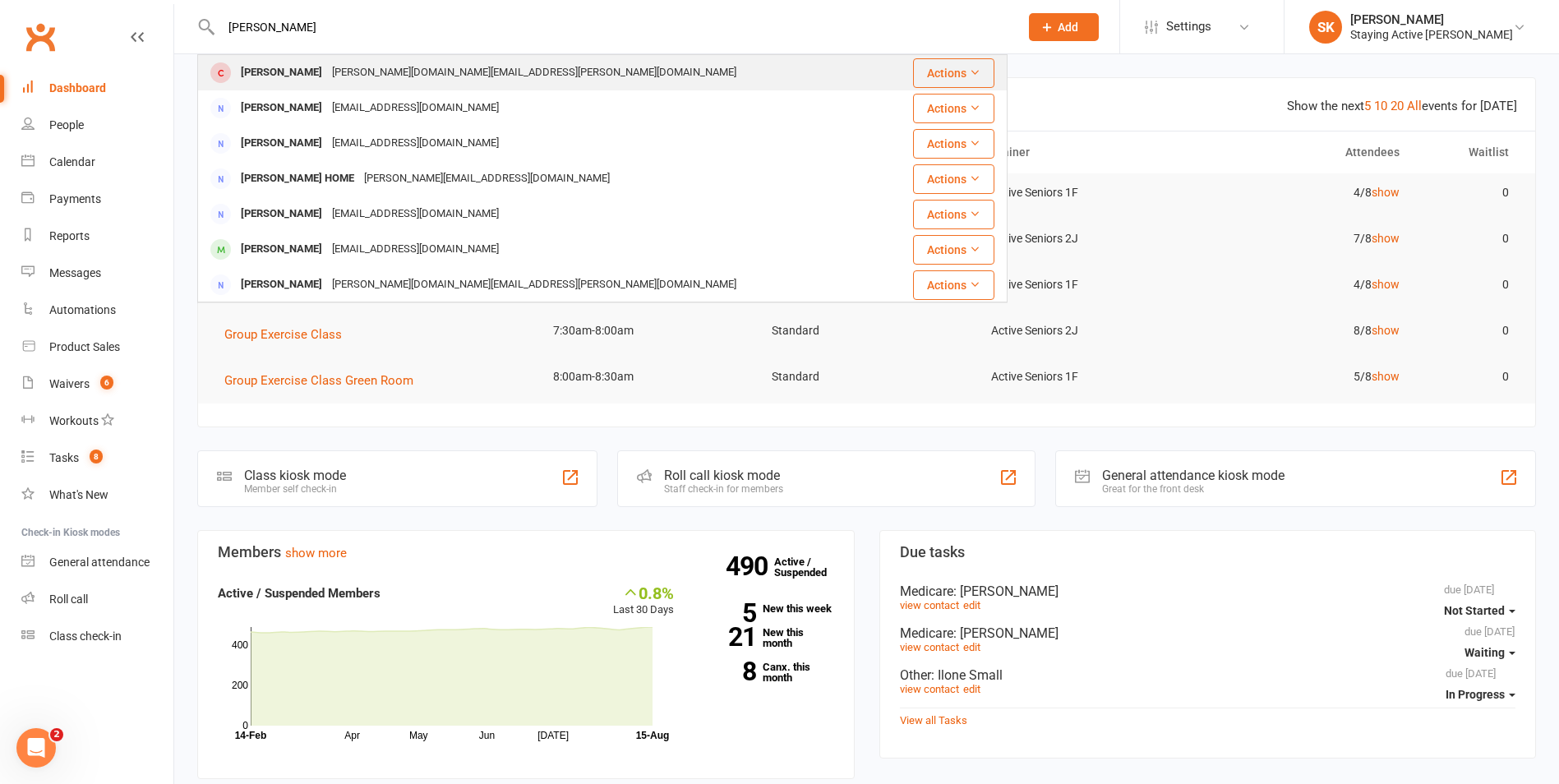
type input "[PERSON_NAME]"
click at [375, 64] on div "[PERSON_NAME][DOMAIN_NAME][EMAIL_ADDRESS][PERSON_NAME][DOMAIN_NAME]" at bounding box center [534, 72] width 414 height 24
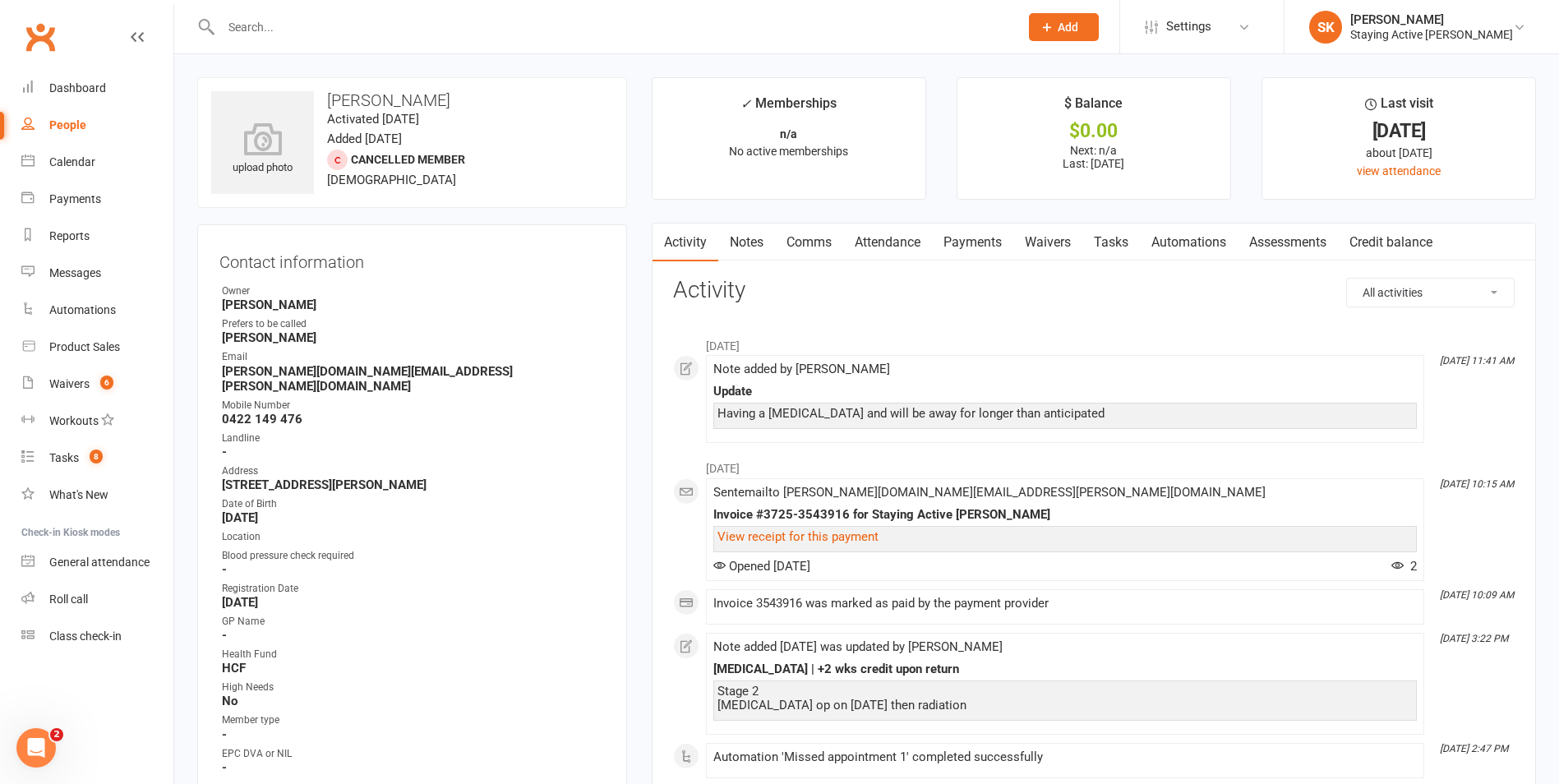
click at [752, 239] on link "Notes" at bounding box center [747, 242] width 57 height 37
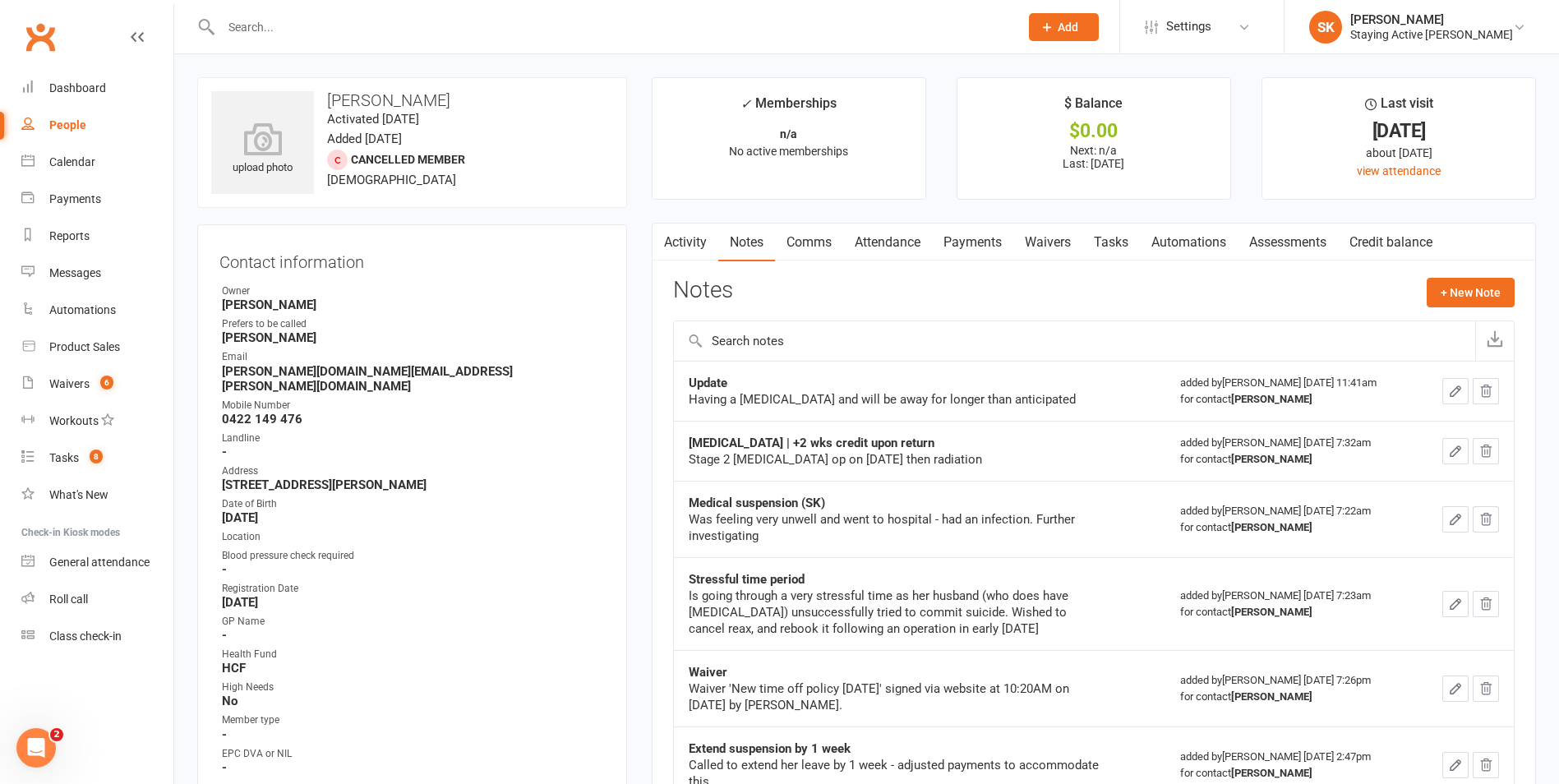
click at [994, 559] on td "Stressful time period Is going through a very stressful time as her husband (wh…" at bounding box center [919, 604] width 491 height 93
drag, startPoint x: 780, startPoint y: 443, endPoint x: 959, endPoint y: 447, distance: 179.0
click at [959, 447] on div "[MEDICAL_DATA] | +2 wks credit upon return" at bounding box center [894, 443] width 411 height 17
drag, startPoint x: 959, startPoint y: 447, endPoint x: 1024, endPoint y: 594, distance: 160.7
click at [1059, 530] on div "Was feeling very unwell and went to hospital - had an infection. Further invest…" at bounding box center [894, 528] width 411 height 33
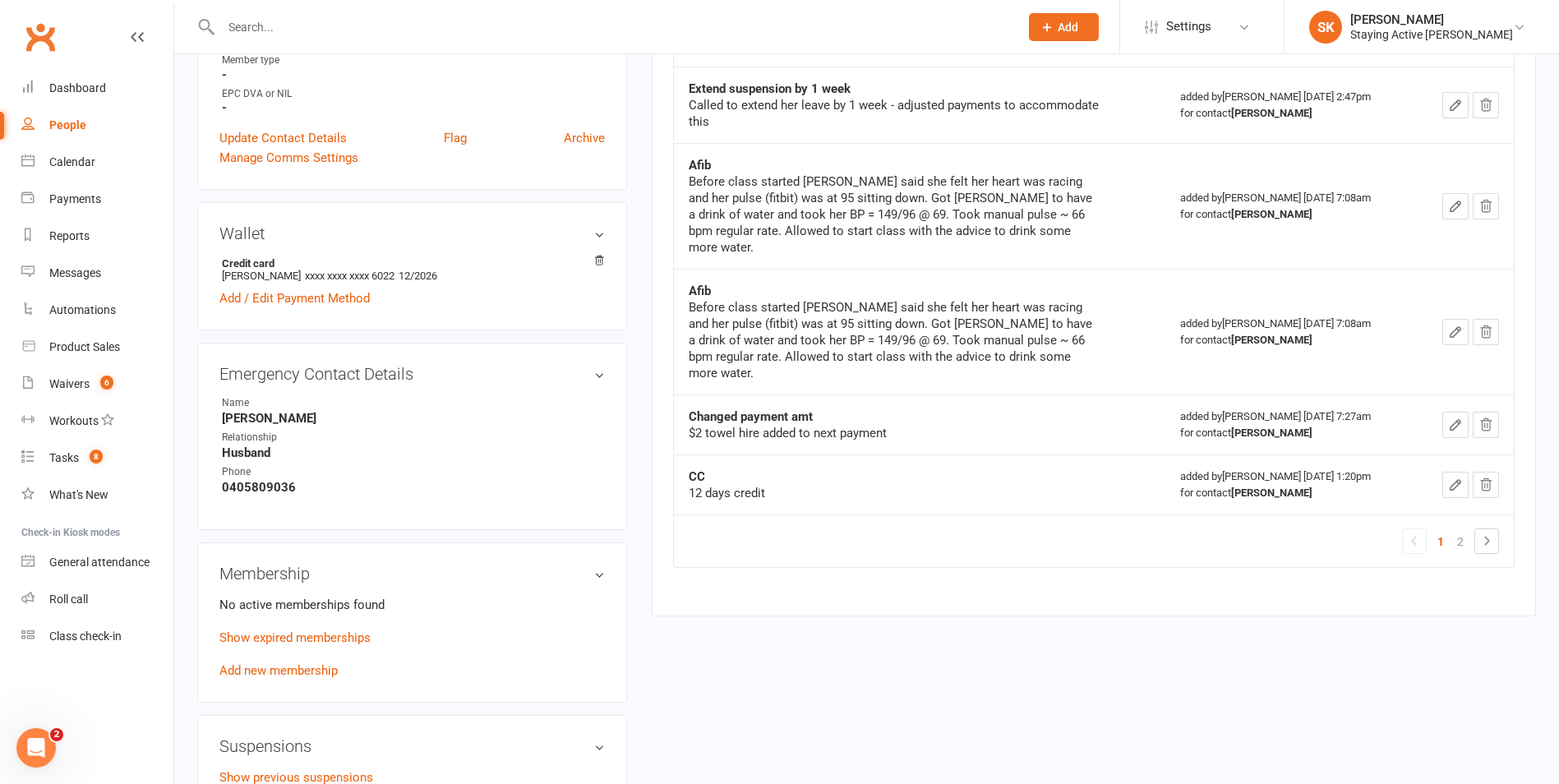
scroll to position [740, 0]
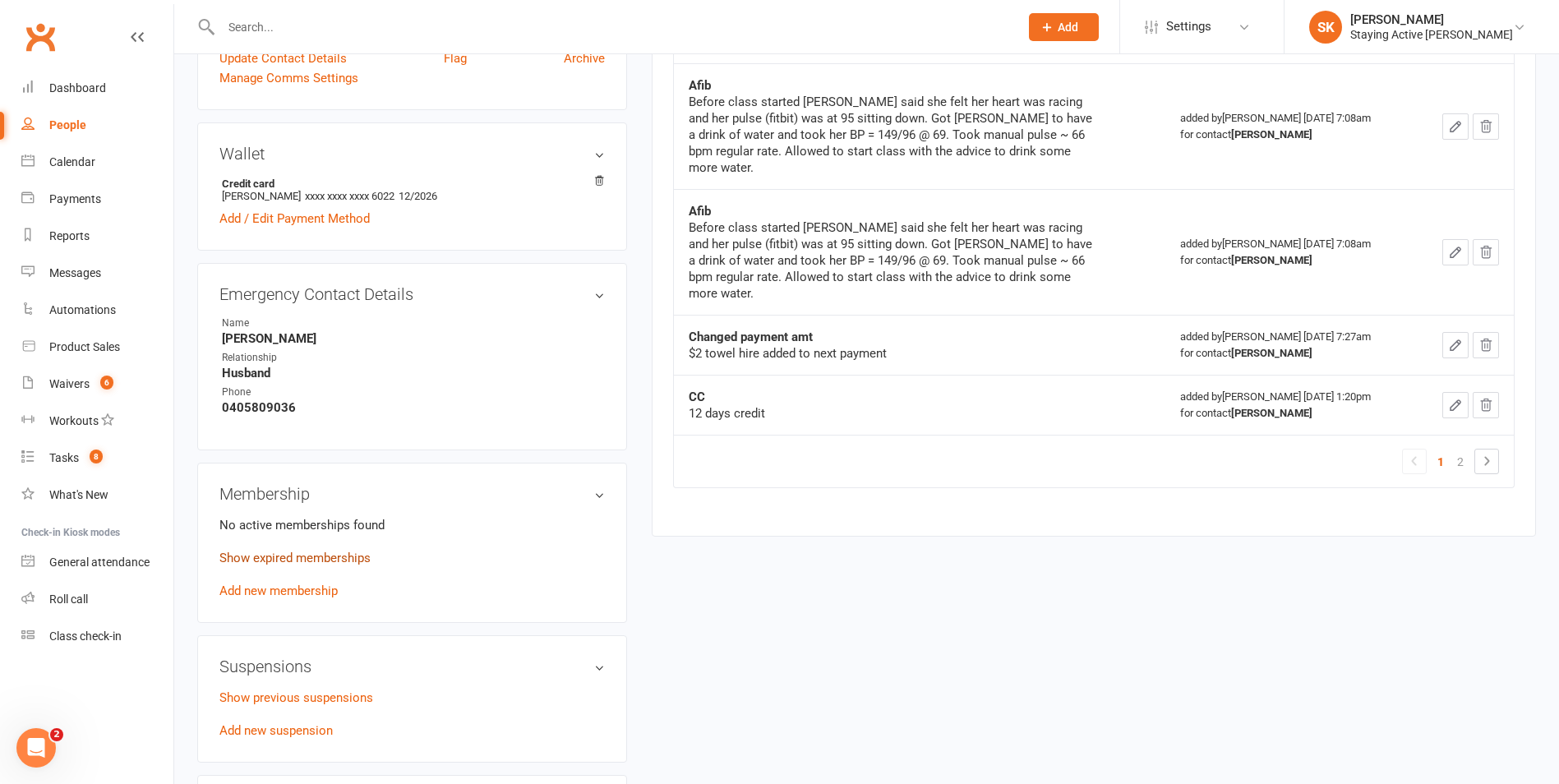
click at [298, 550] on link "Show expired memberships" at bounding box center [295, 558] width 151 height 15
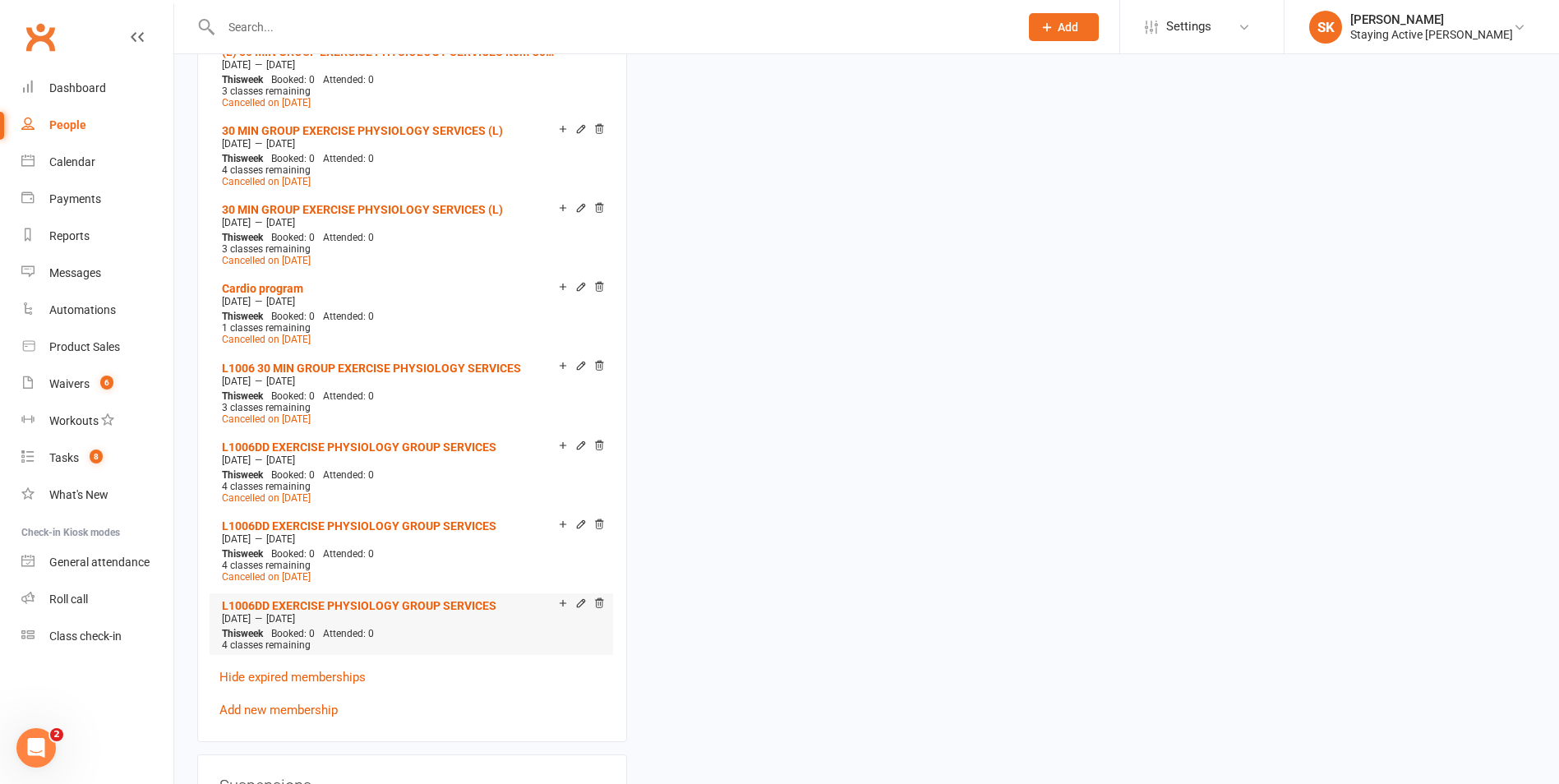
scroll to position [1479, 0]
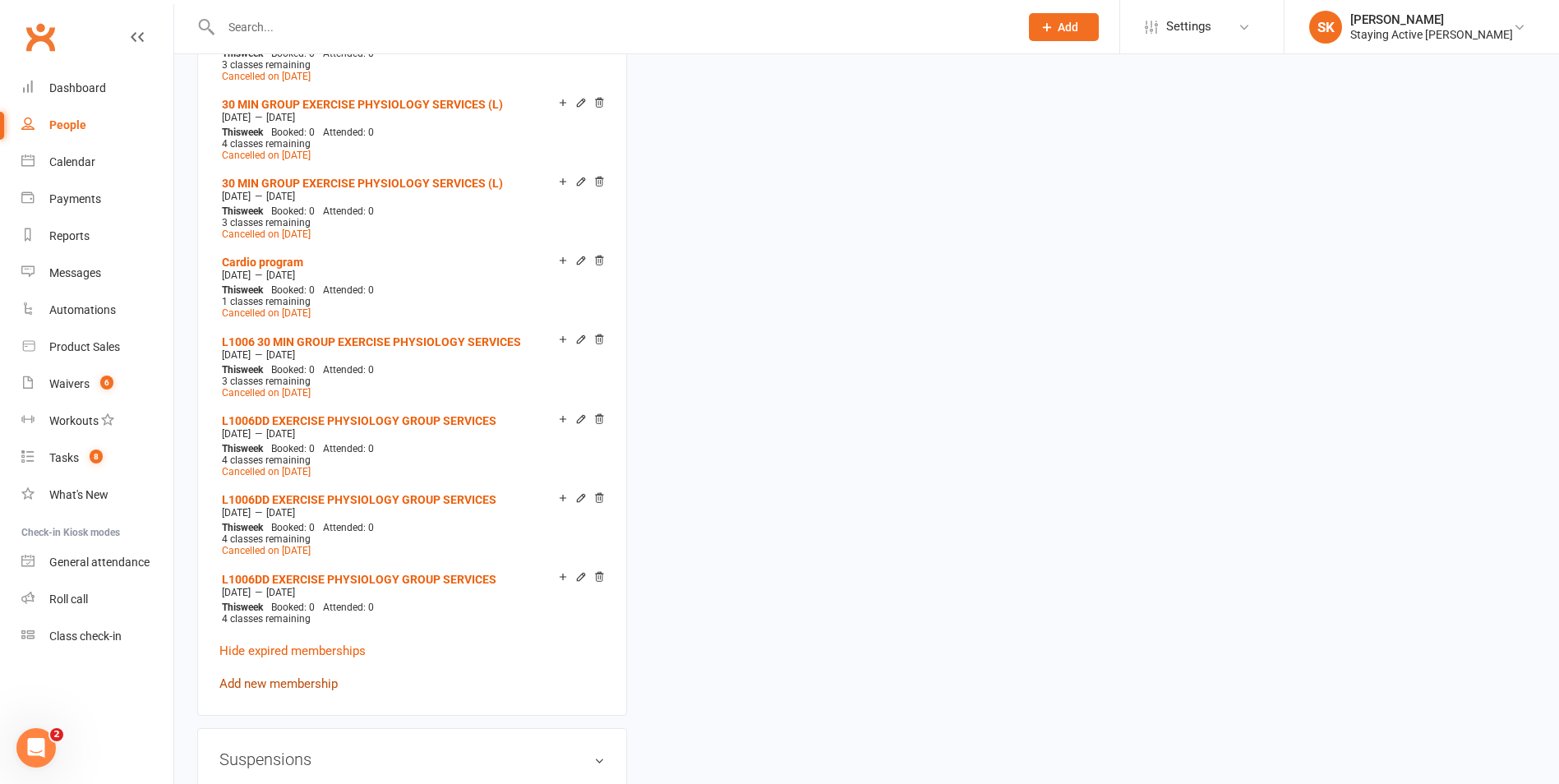
click at [299, 676] on link "Add new membership" at bounding box center [279, 683] width 118 height 15
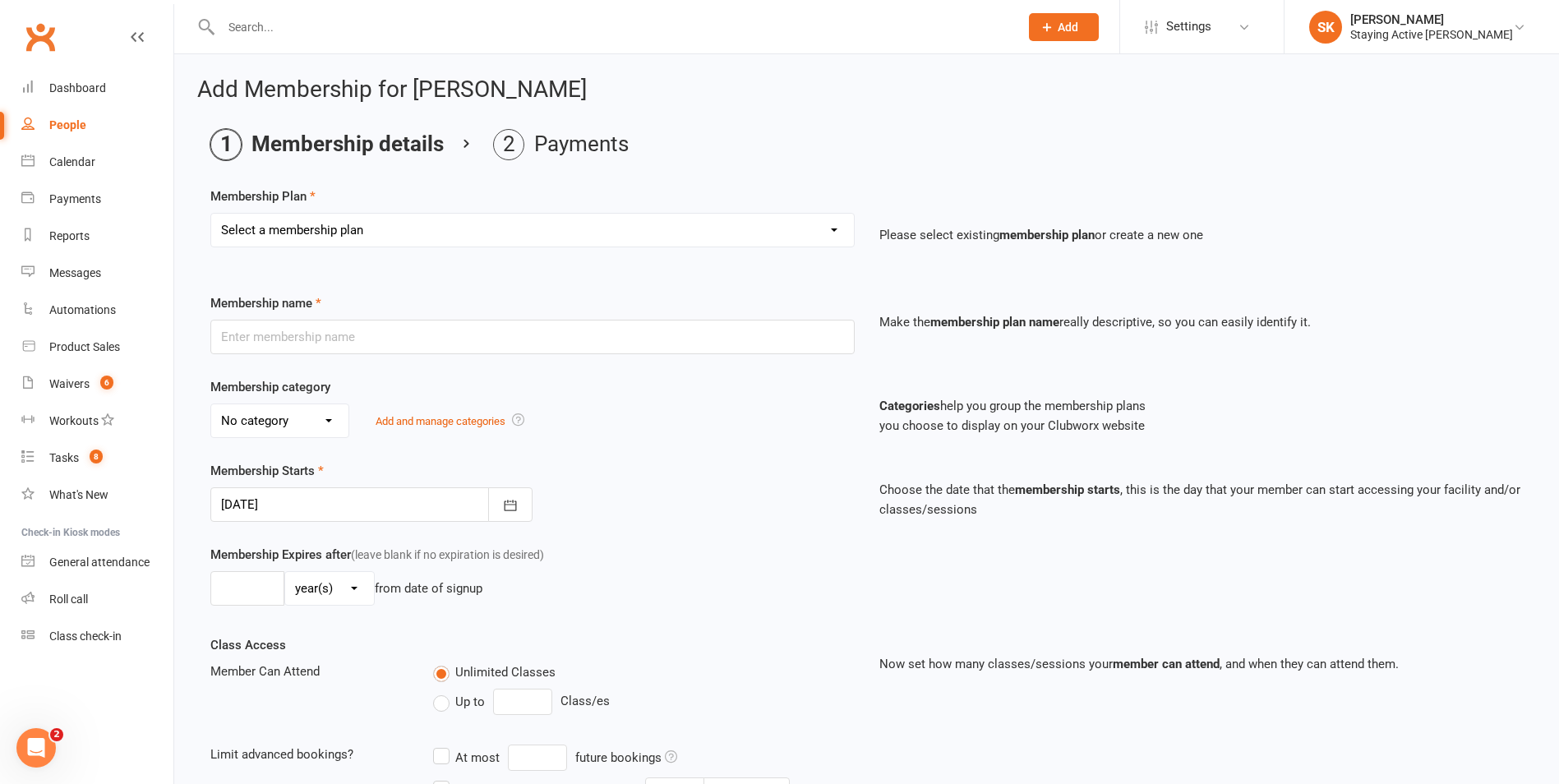
click at [294, 226] on select "Select a membership plan Create new Membership Plan 193000 Telehealth Exercise …" at bounding box center [532, 230] width 643 height 33
select select "3"
click at [211, 214] on select "Select a membership plan Create new Membership Plan 193000 Telehealth Exercise …" at bounding box center [532, 230] width 643 height 33
type input "(L) 30 MIN GROUP EXERCISE PHYSIOLOGY SERVICES"
select select "2"
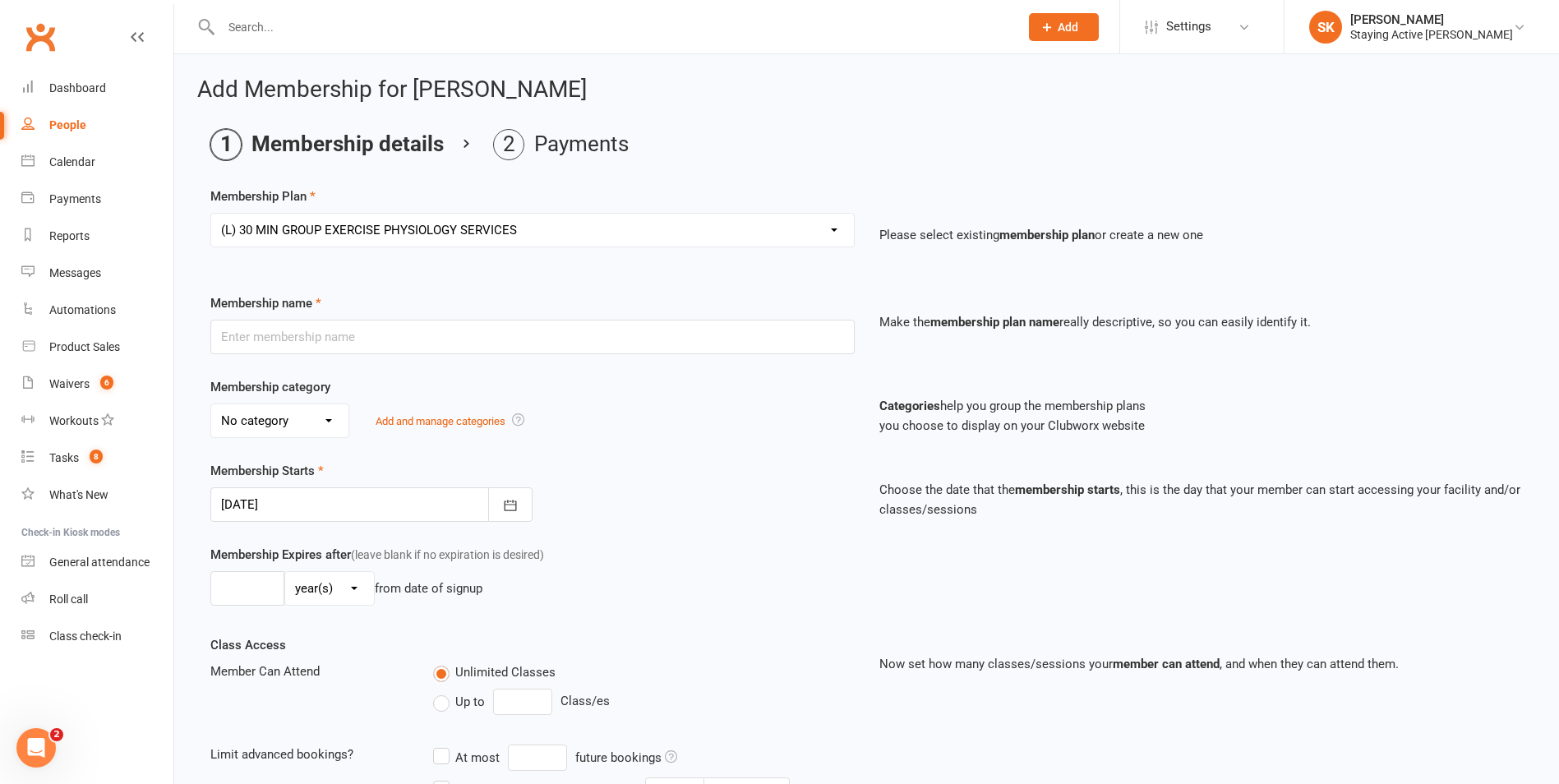
type input "3"
click at [269, 516] on div at bounding box center [371, 505] width 322 height 35
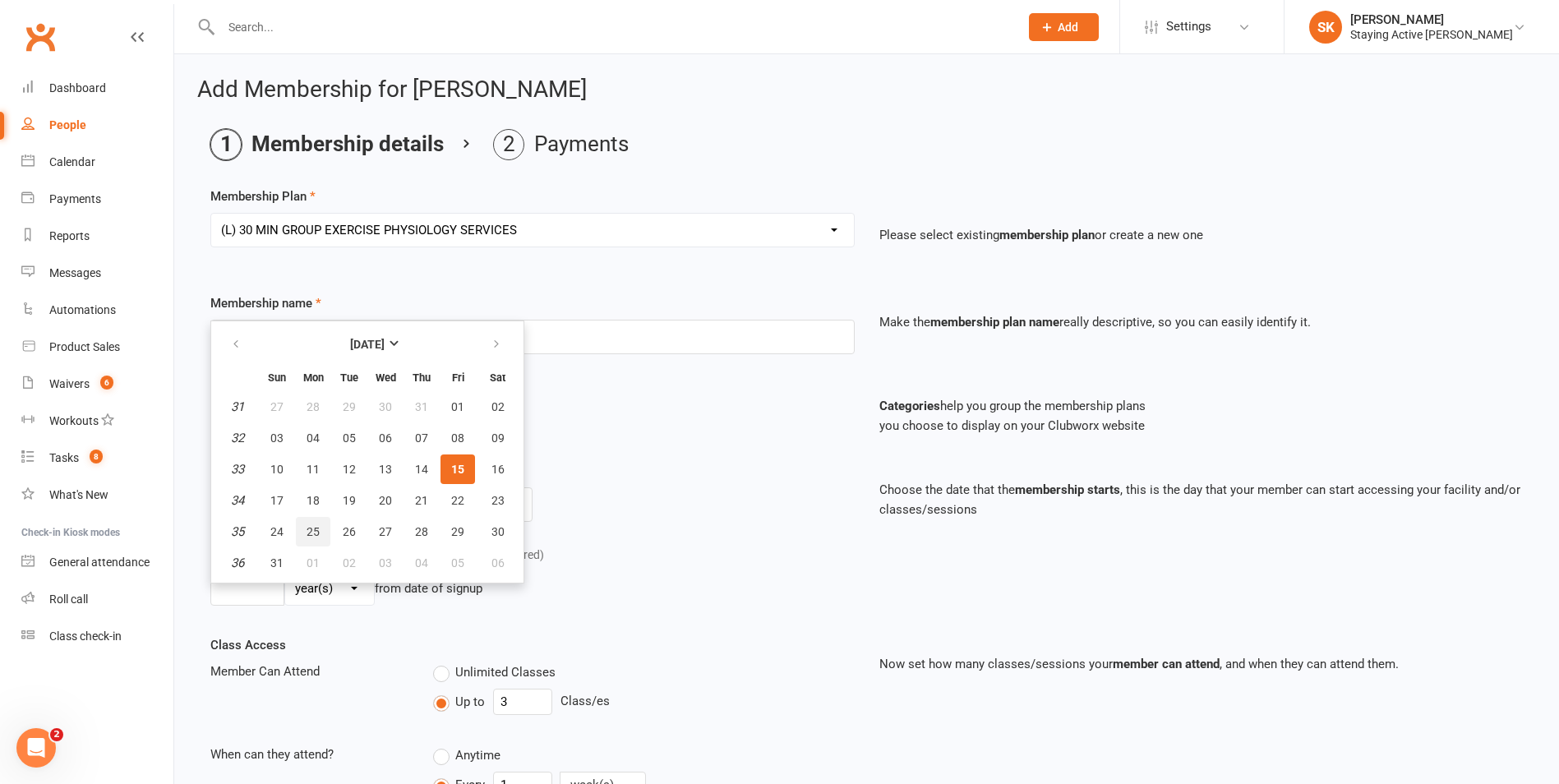
click at [315, 535] on span "25" at bounding box center [313, 532] width 13 height 13
type input "[DATE]"
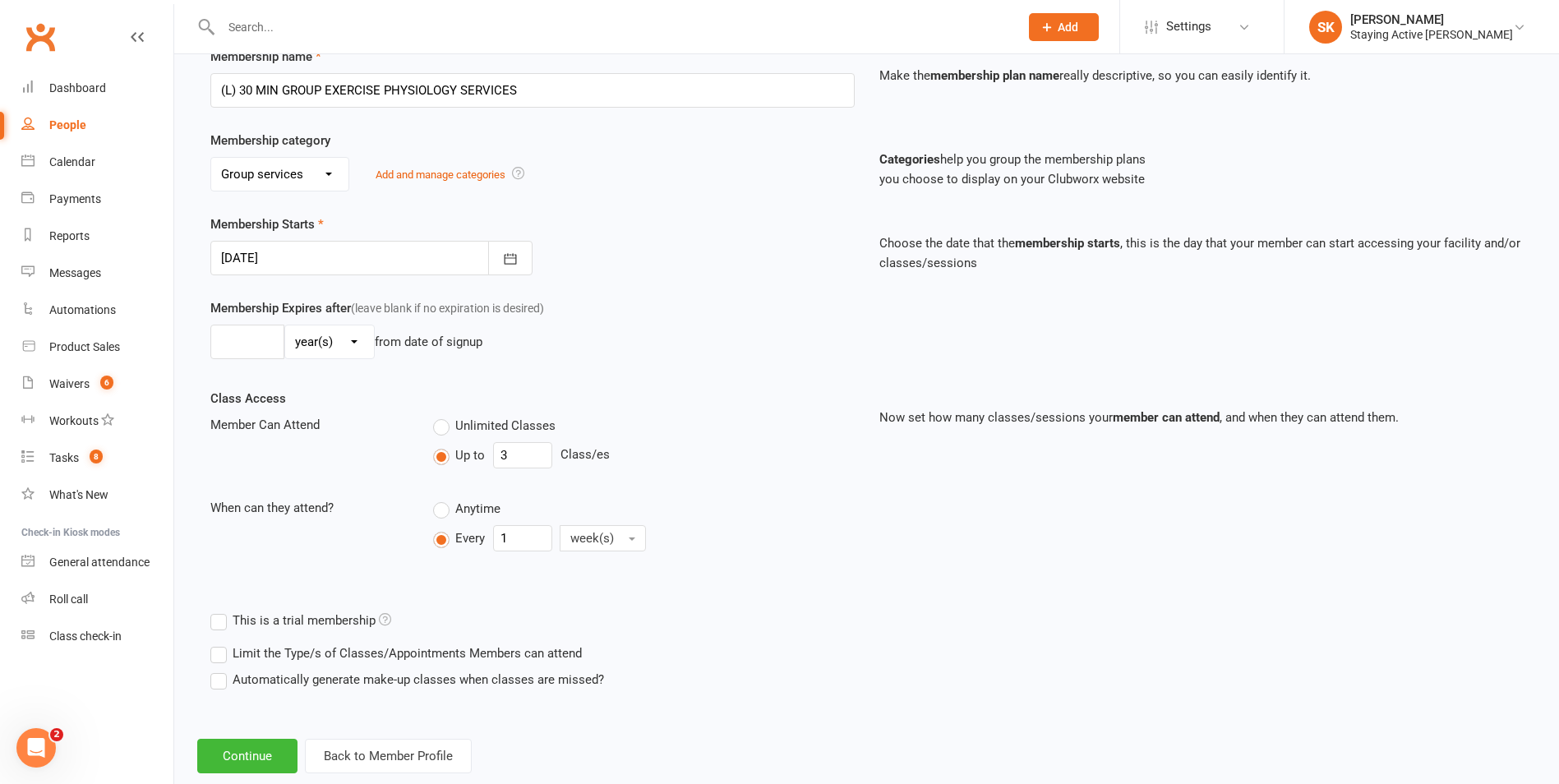
scroll to position [283, 0]
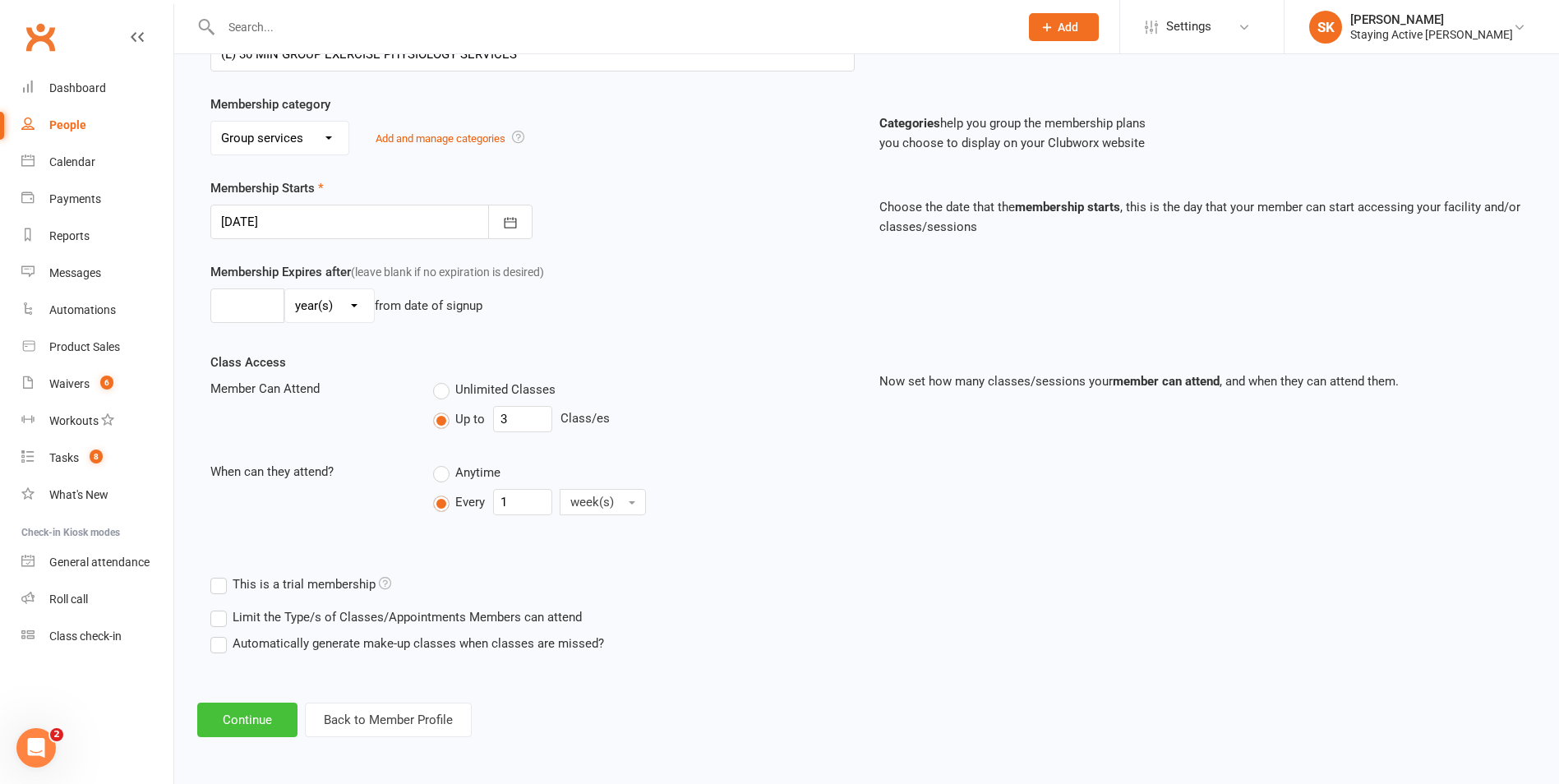
click at [246, 724] on button "Continue" at bounding box center [247, 720] width 101 height 35
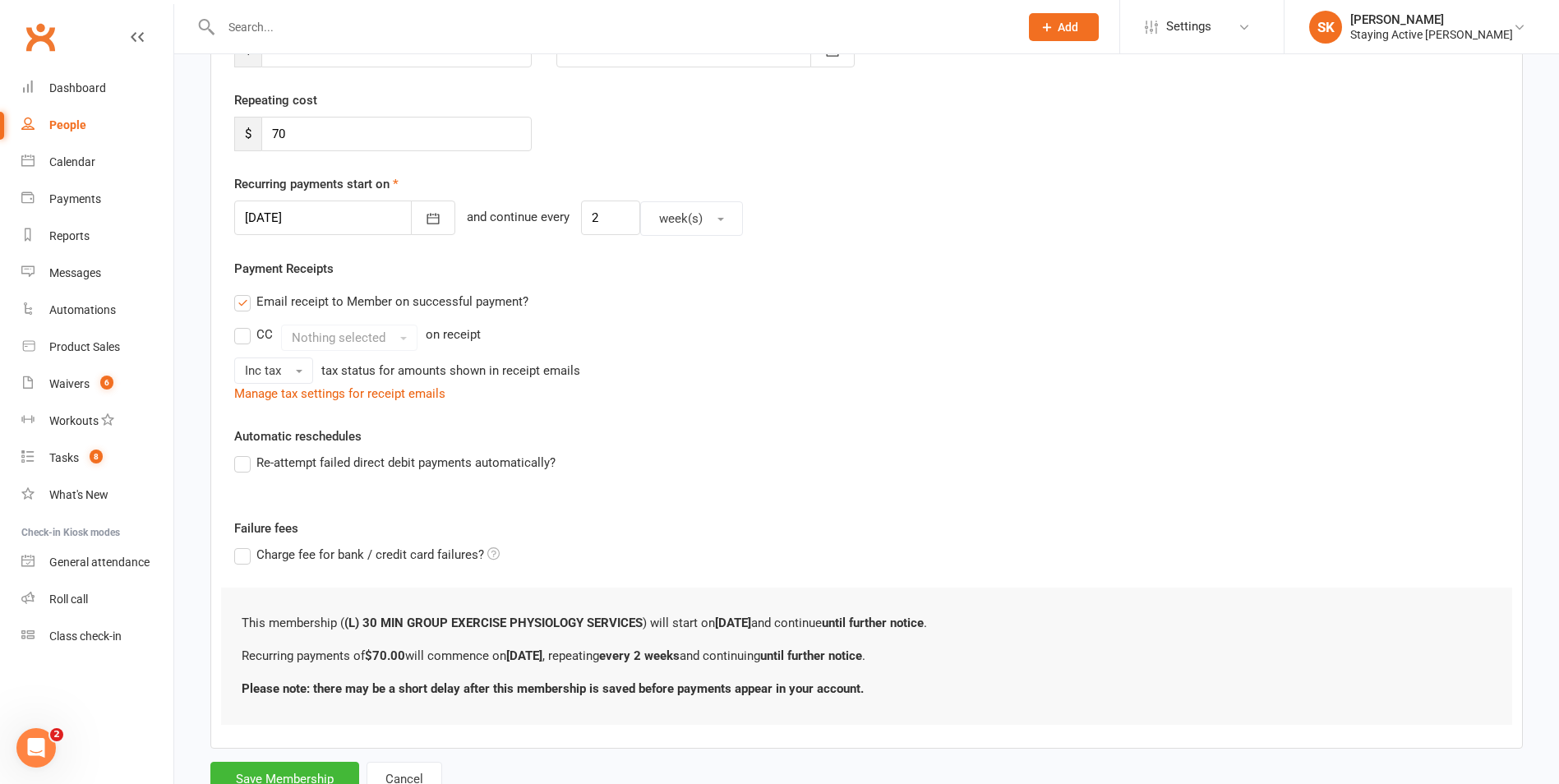
scroll to position [0, 0]
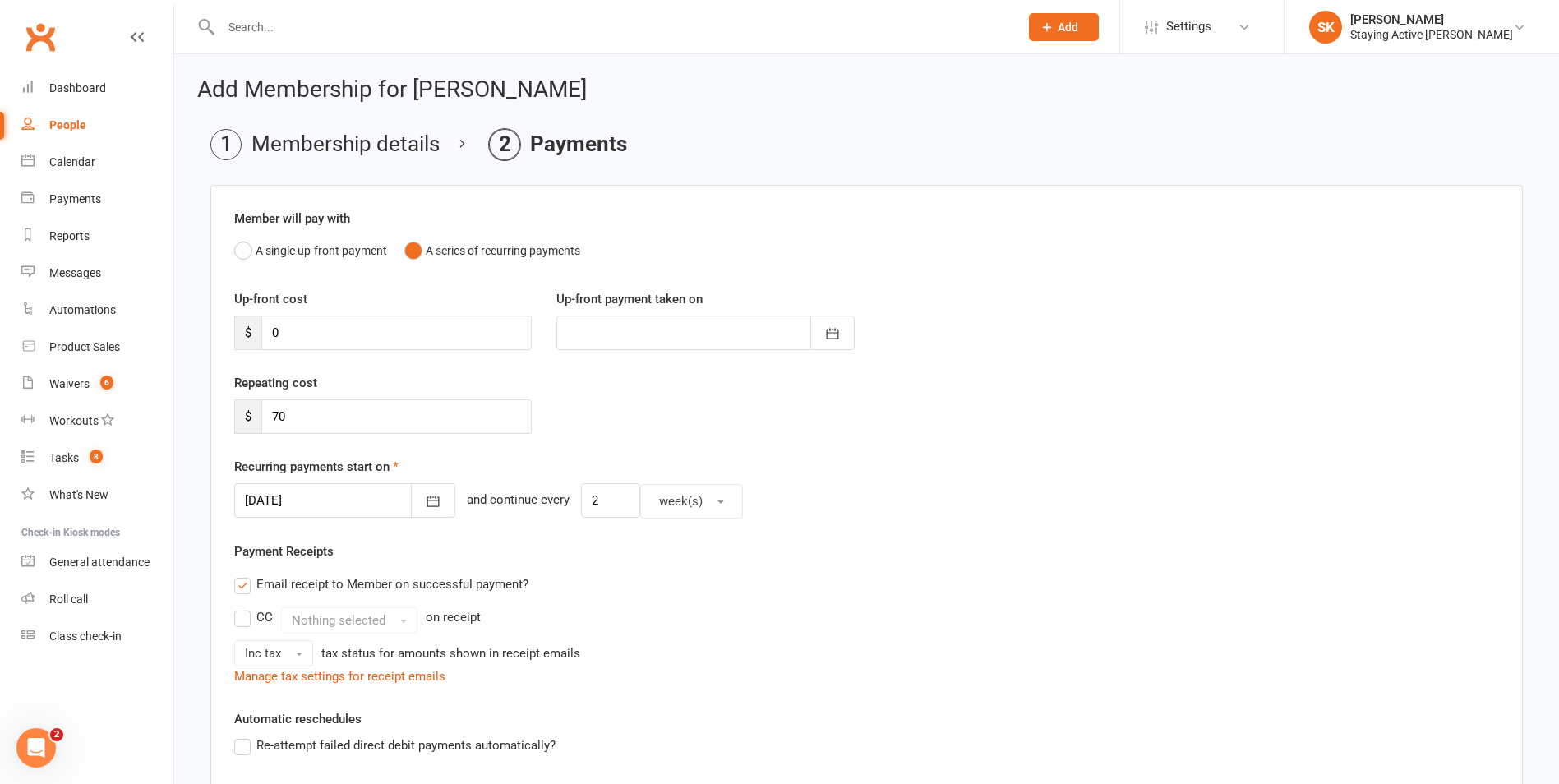
click at [254, 505] on div at bounding box center [345, 500] width 221 height 35
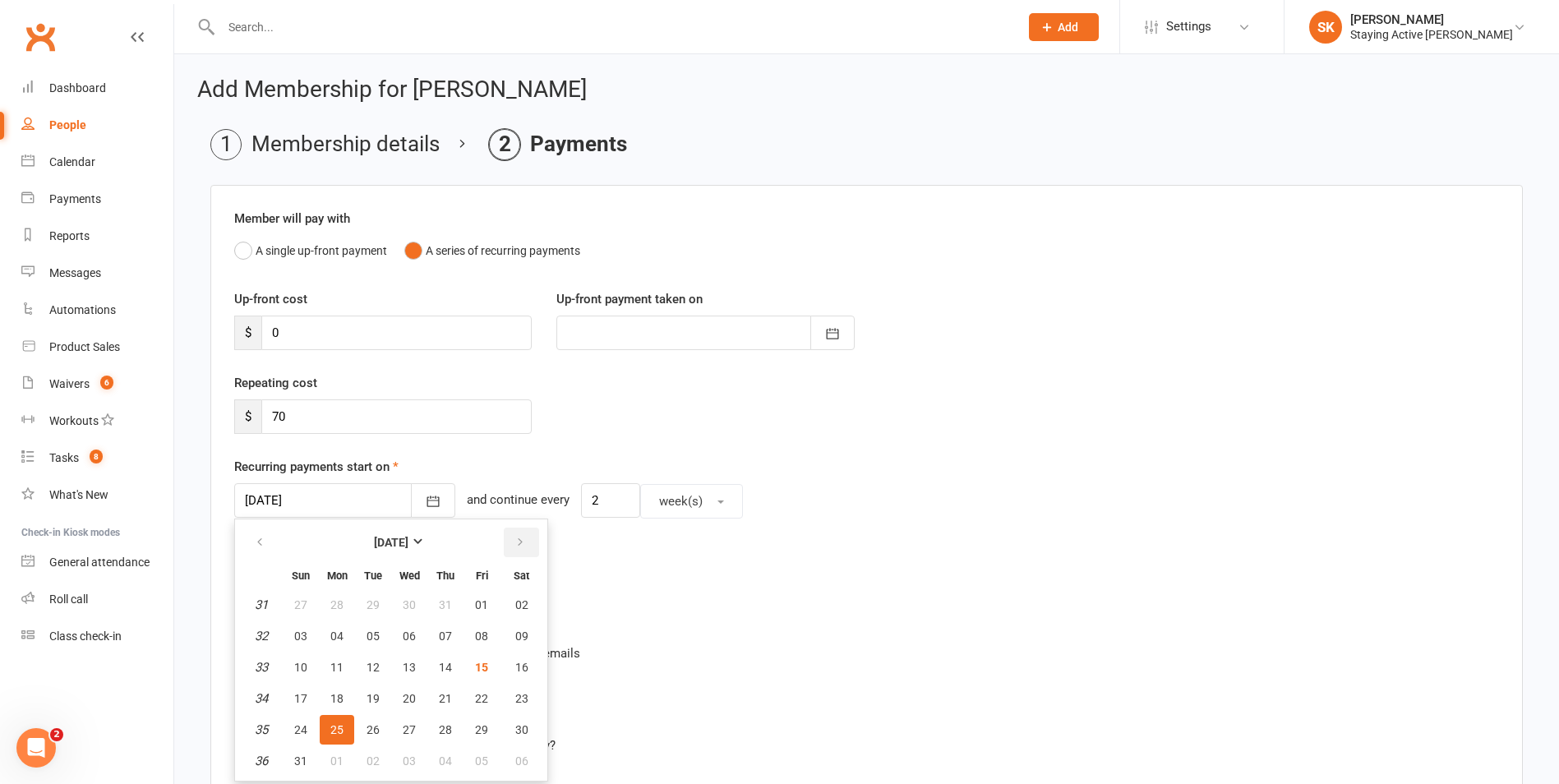
click at [527, 540] on button "button" at bounding box center [521, 543] width 36 height 30
click at [328, 636] on button "08" at bounding box center [337, 636] width 35 height 30
type input "[DATE]"
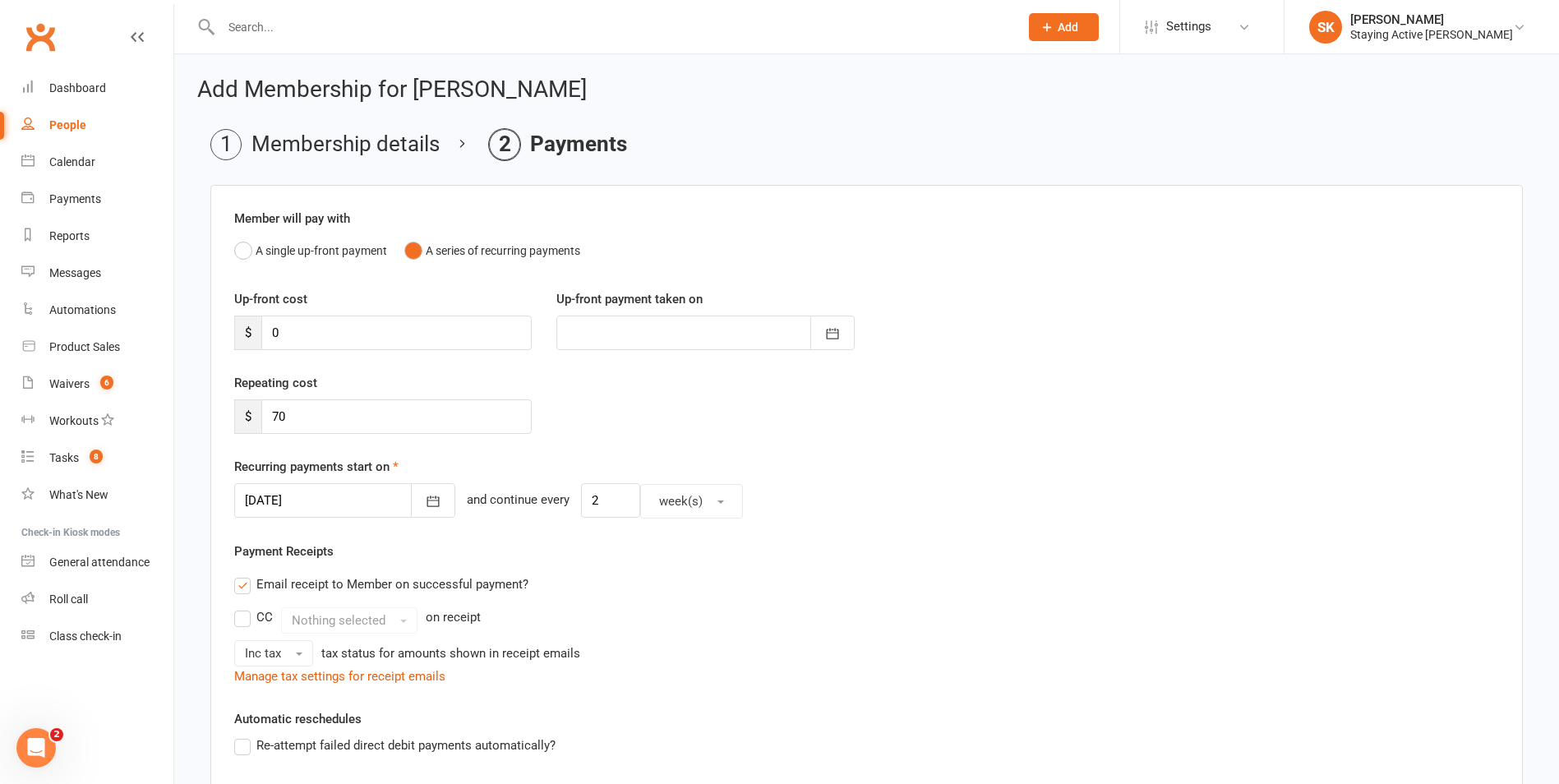
click at [973, 469] on div "Recurring payments start on [DATE] [DATE] Sun Mon Tue Wed Thu Fri Sat 36 31 01 …" at bounding box center [866, 488] width 1265 height 62
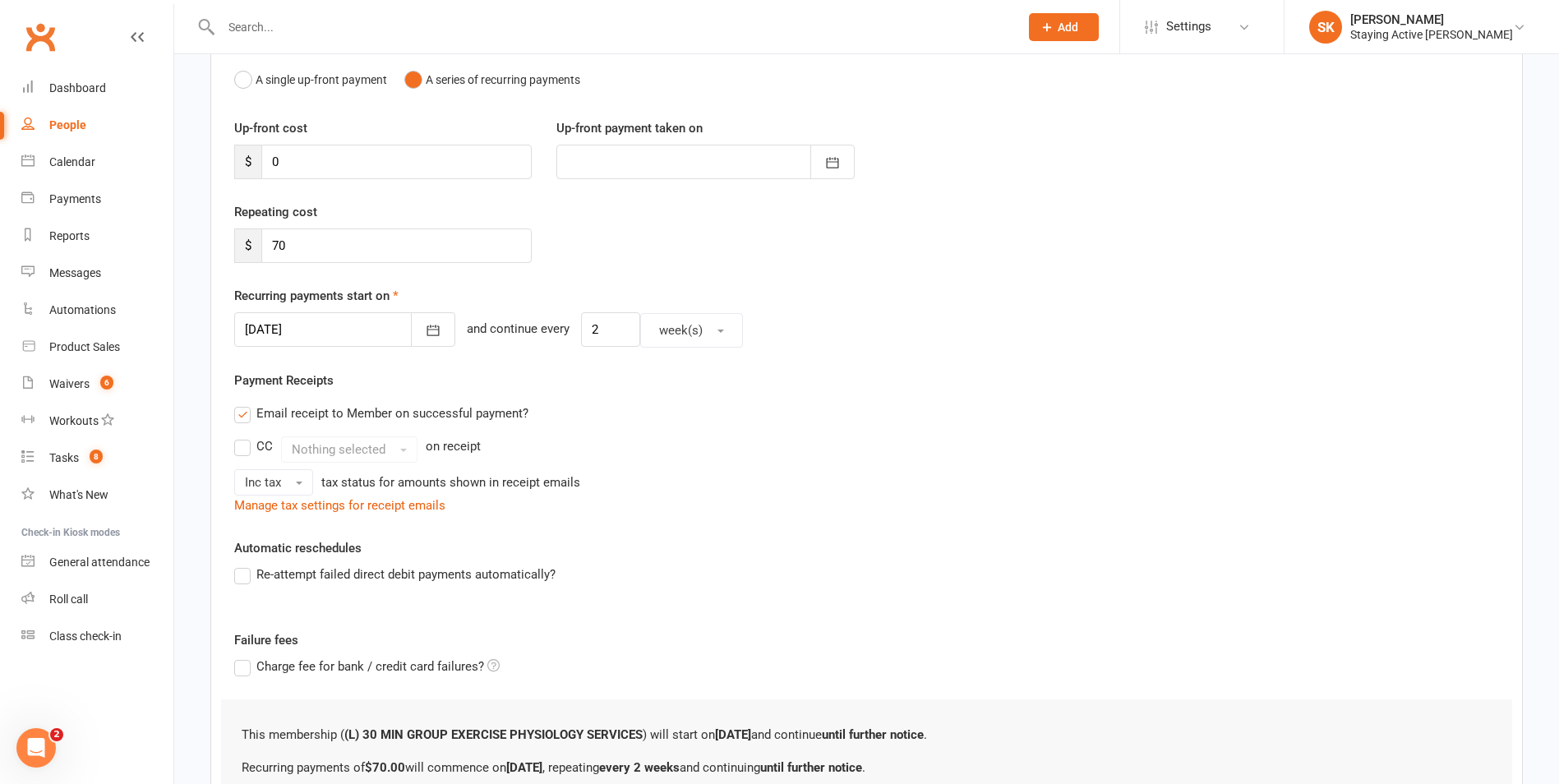
scroll to position [345, 0]
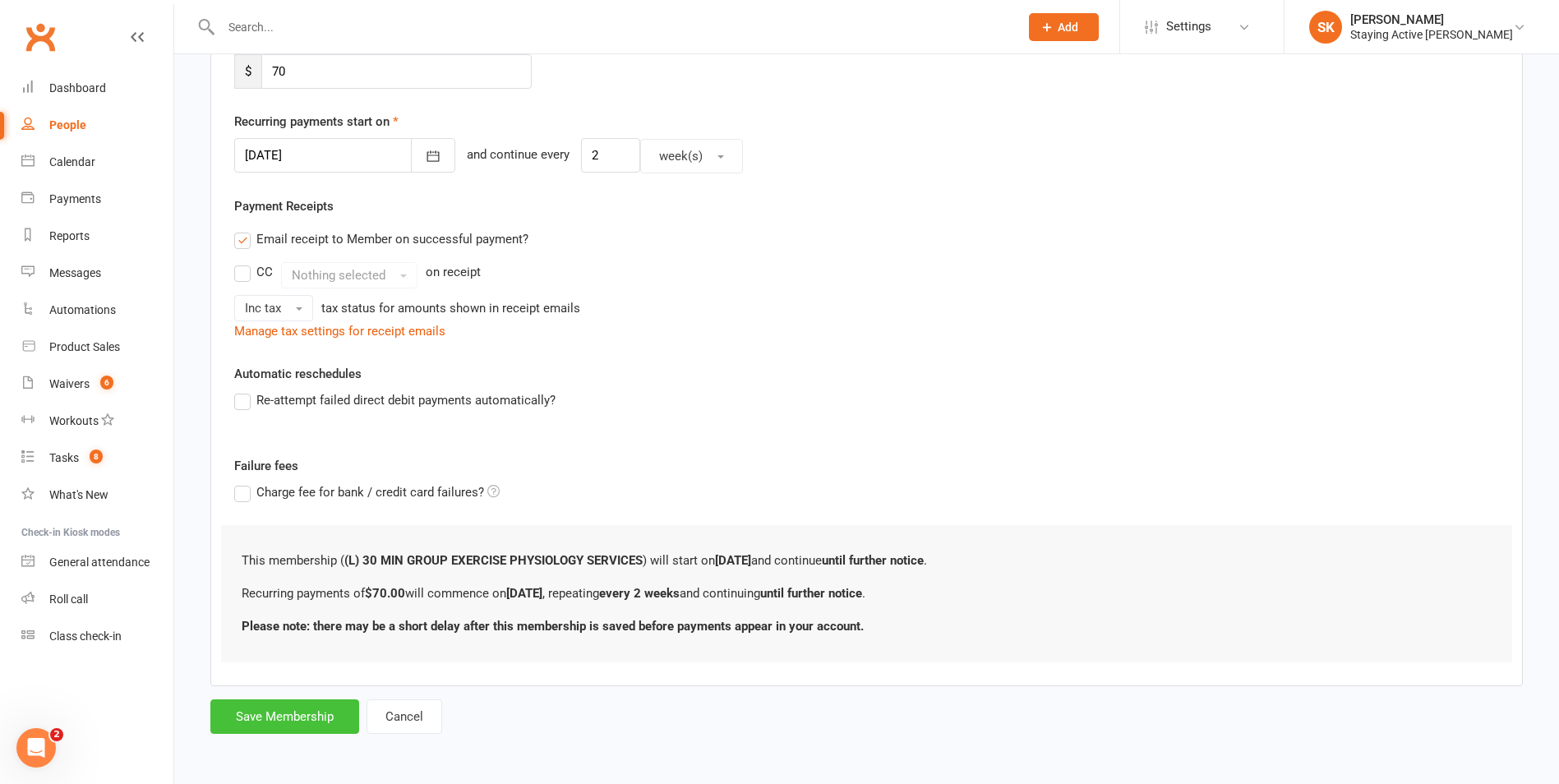
click at [314, 729] on button "Save Membership" at bounding box center [284, 717] width 149 height 35
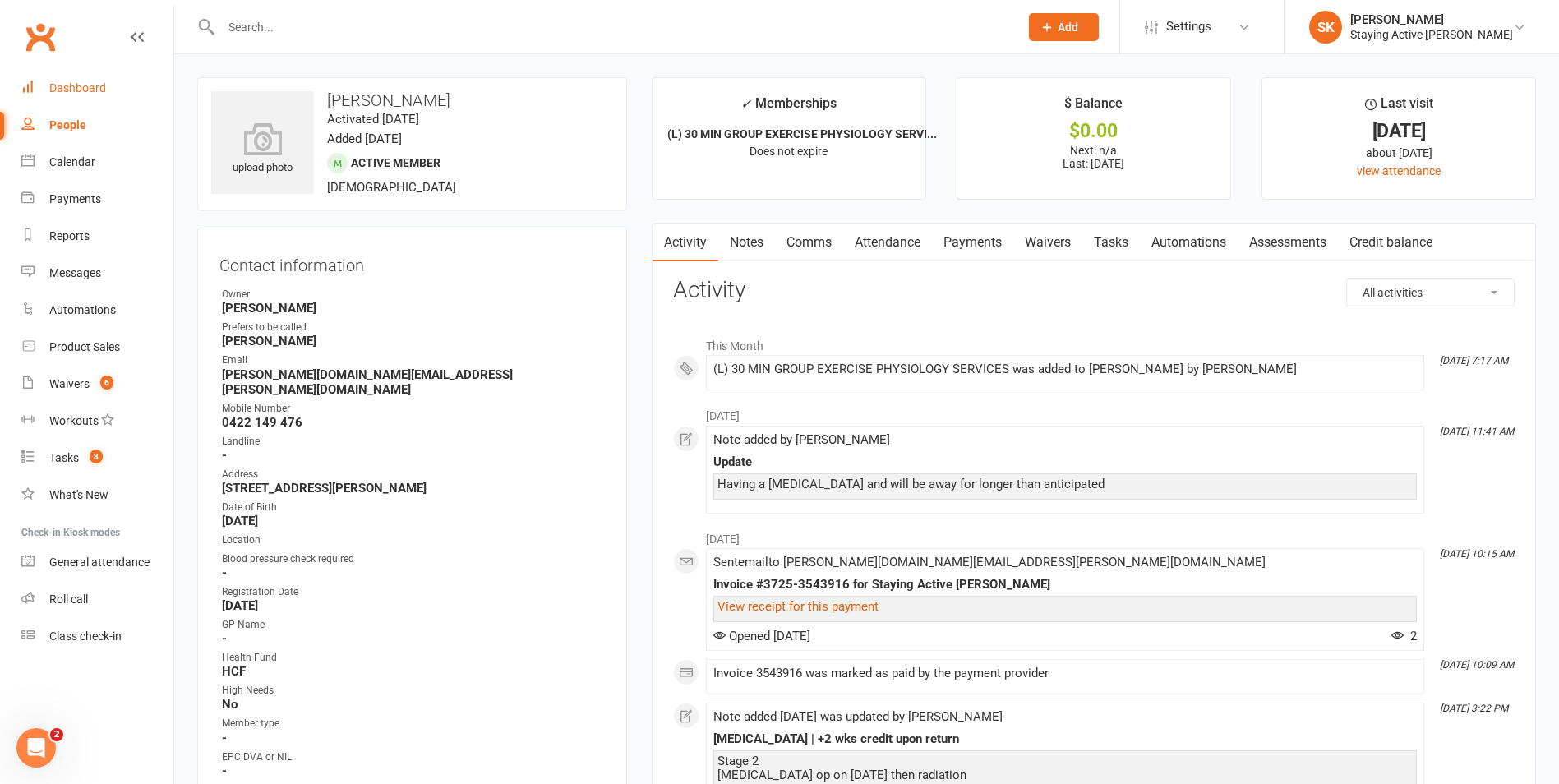
drag, startPoint x: 110, startPoint y: 82, endPoint x: 116, endPoint y: 67, distance: 16.2
click at [110, 82] on link "Dashboard" at bounding box center [97, 88] width 152 height 37
